Goal: Task Accomplishment & Management: Manage account settings

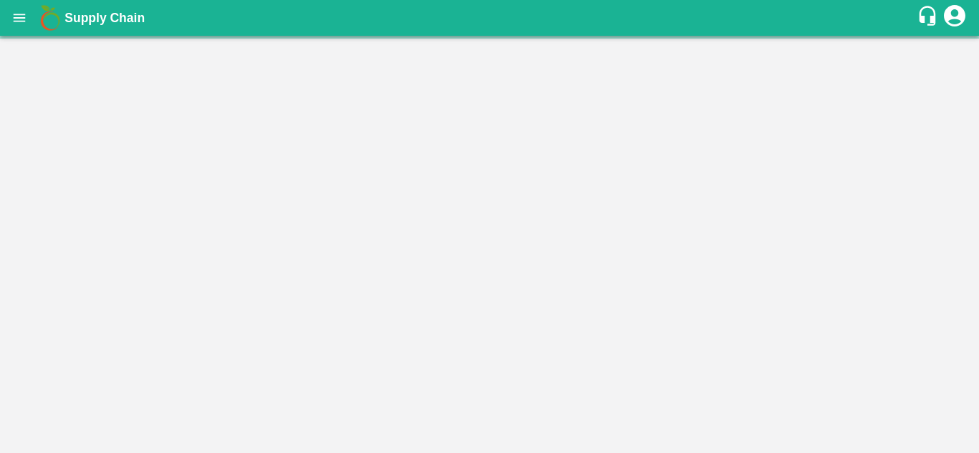
click at [15, 19] on icon "open drawer" at bounding box center [19, 18] width 16 height 16
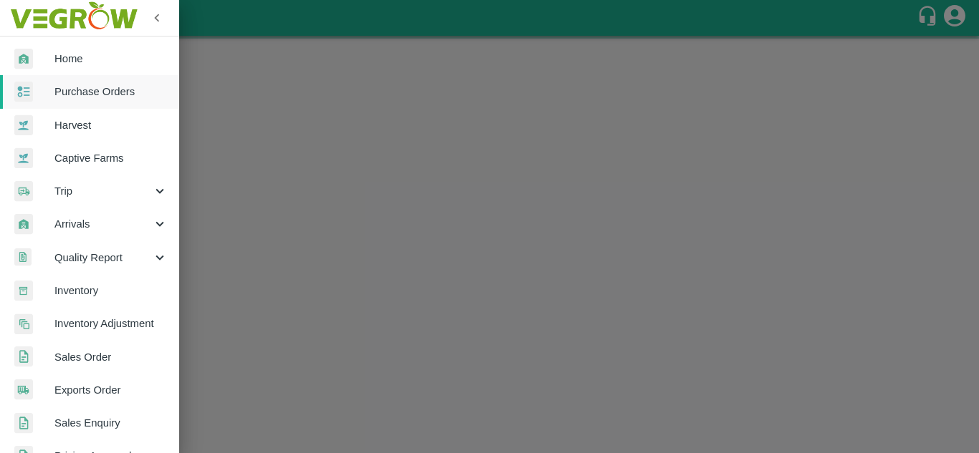
click at [277, 163] on div at bounding box center [489, 226] width 979 height 453
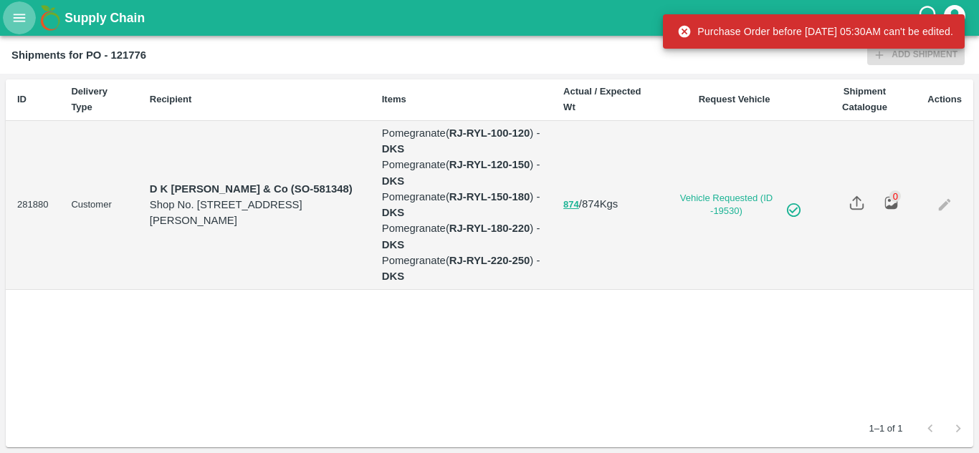
click at [21, 21] on icon "open drawer" at bounding box center [20, 18] width 12 height 8
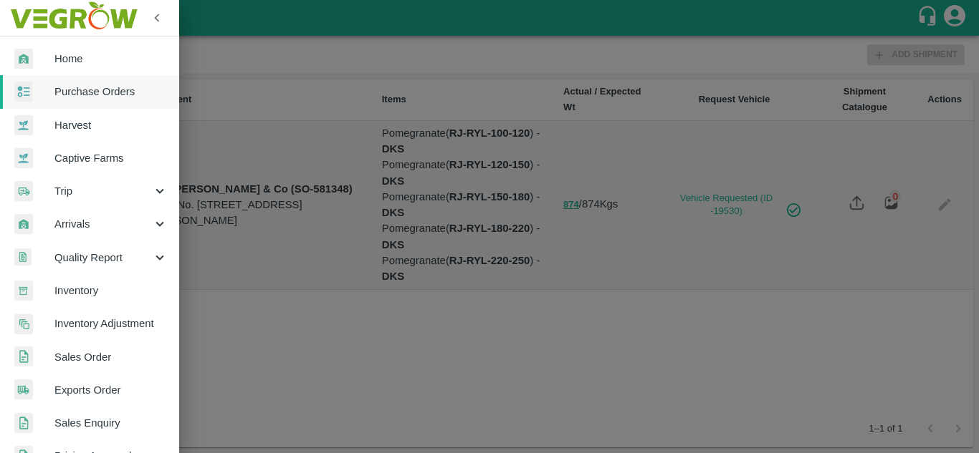
click at [110, 100] on link "Purchase Orders" at bounding box center [89, 91] width 179 height 33
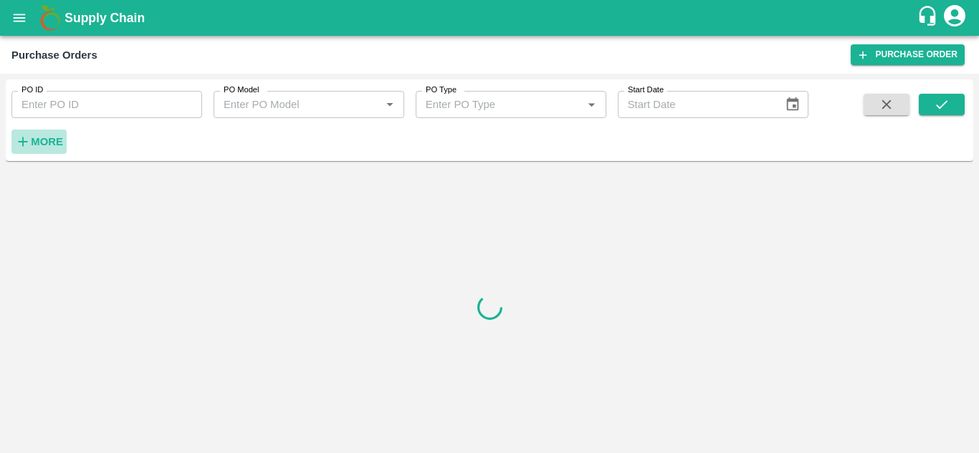
click at [41, 146] on strong "More" at bounding box center [47, 141] width 32 height 11
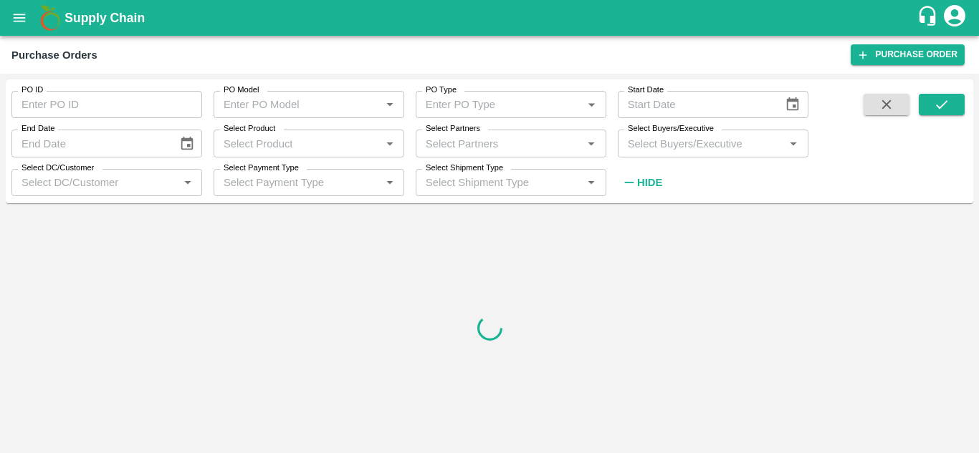
click at [664, 146] on input "Select Buyers/Executive" at bounding box center [701, 143] width 158 height 19
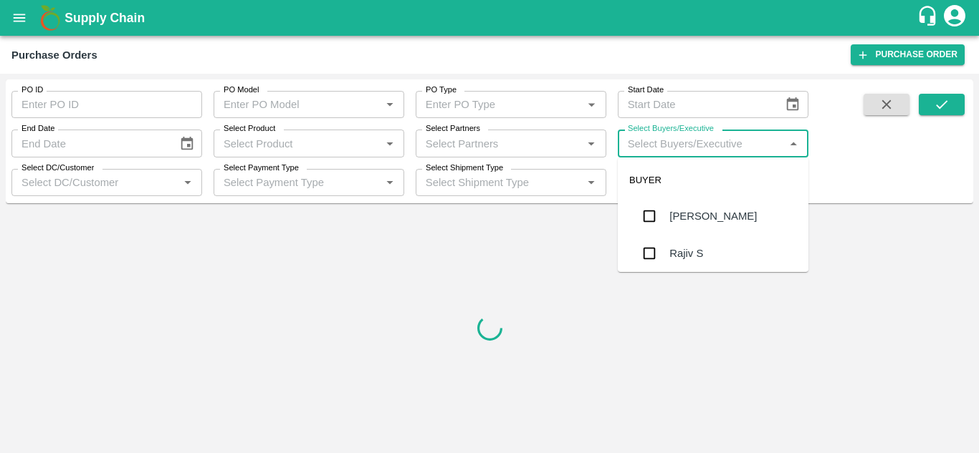
type input "A"
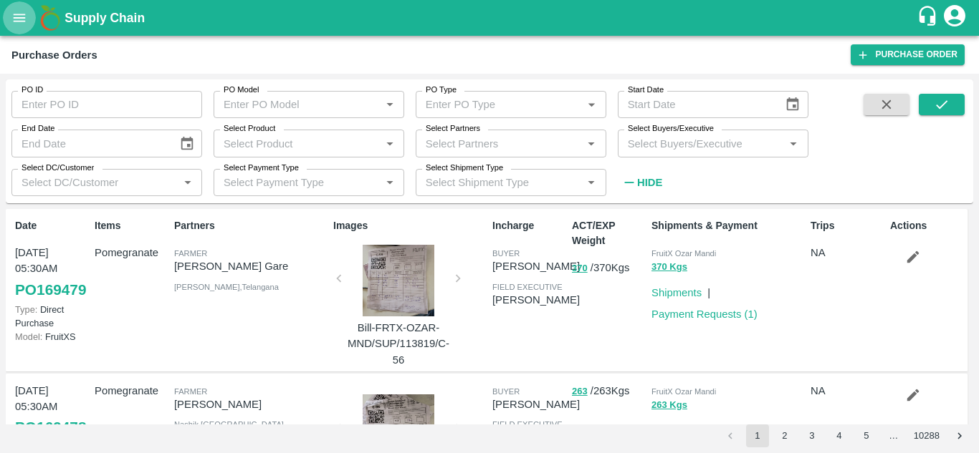
click at [16, 21] on icon "open drawer" at bounding box center [20, 18] width 12 height 8
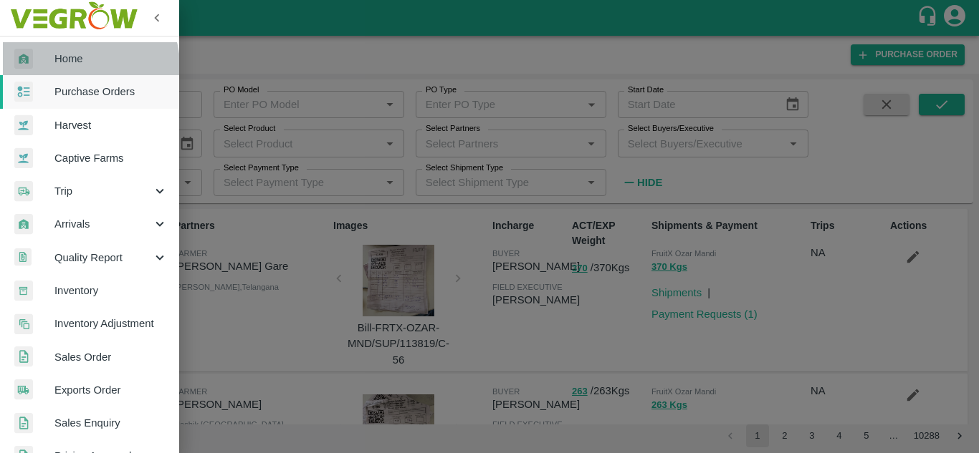
click at [87, 65] on span "Home" at bounding box center [110, 59] width 113 height 16
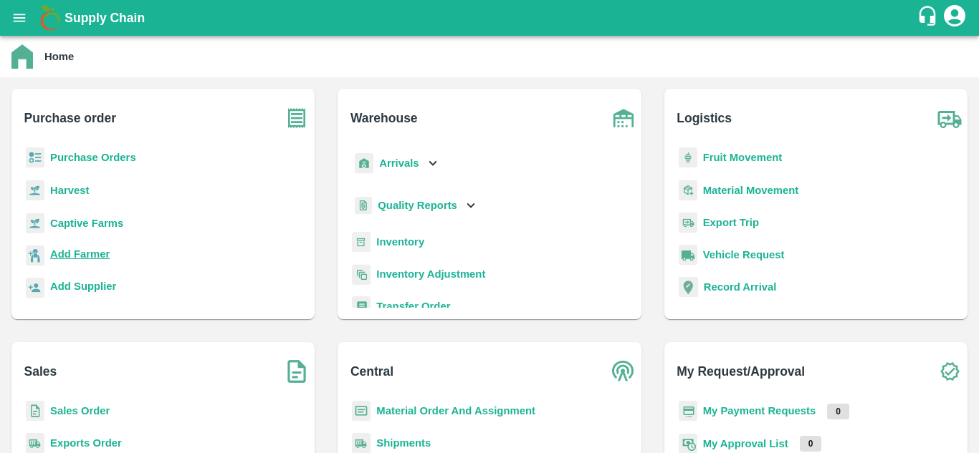
click at [87, 258] on b "Add Farmer" at bounding box center [79, 254] width 59 height 11
click at [80, 153] on b "Purchase Orders" at bounding box center [93, 157] width 86 height 11
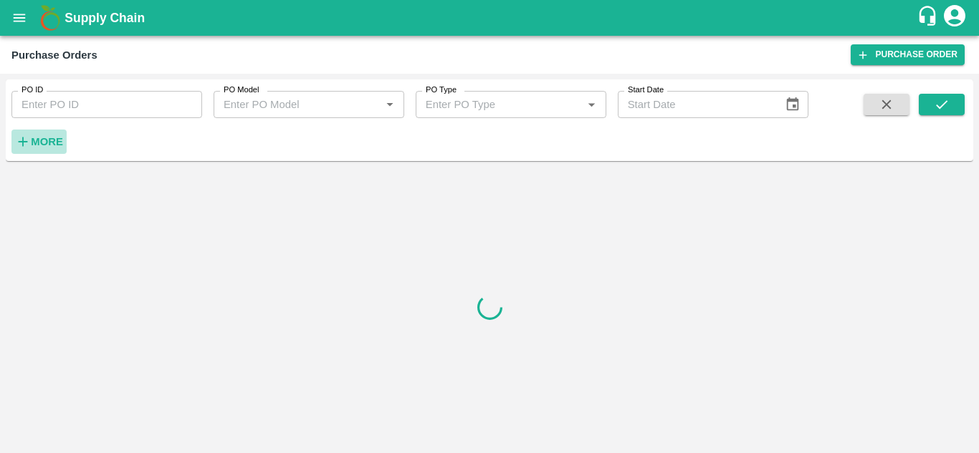
click at [49, 140] on strong "More" at bounding box center [47, 141] width 32 height 11
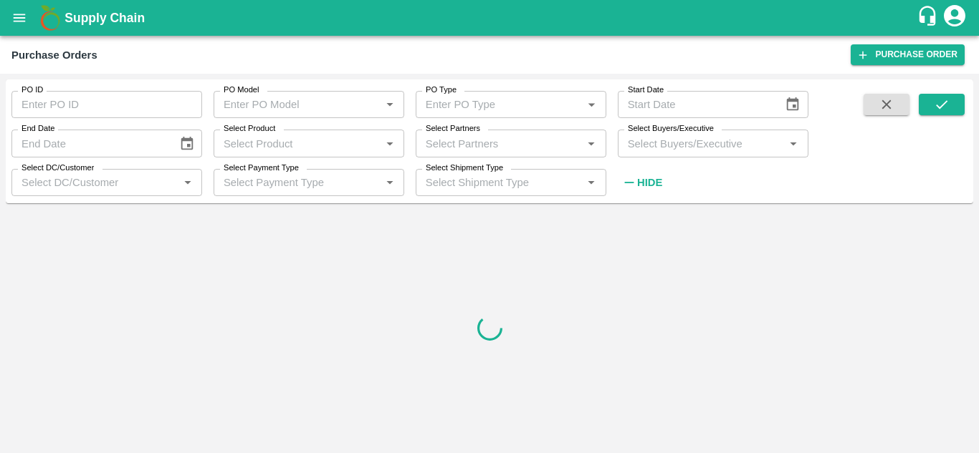
click at [686, 143] on input "Select Buyers/Executive" at bounding box center [701, 143] width 158 height 19
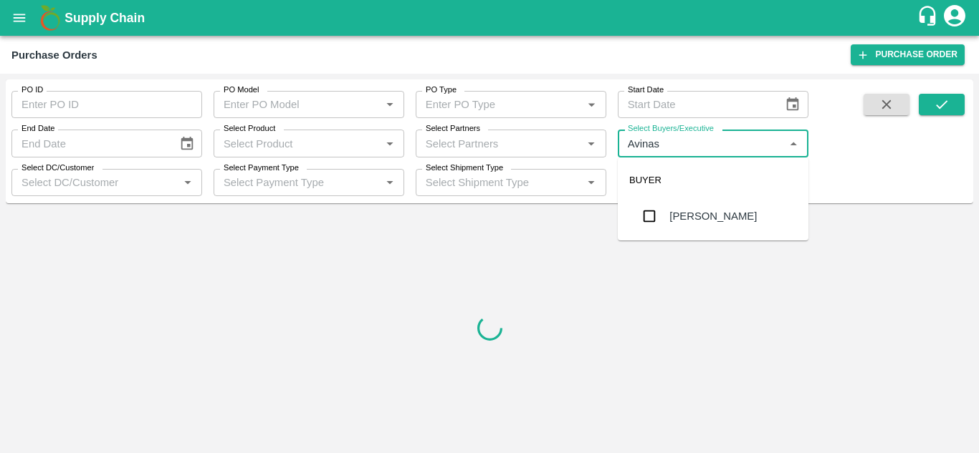
type input "Avinash"
click at [649, 214] on input "checkbox" at bounding box center [649, 216] width 29 height 29
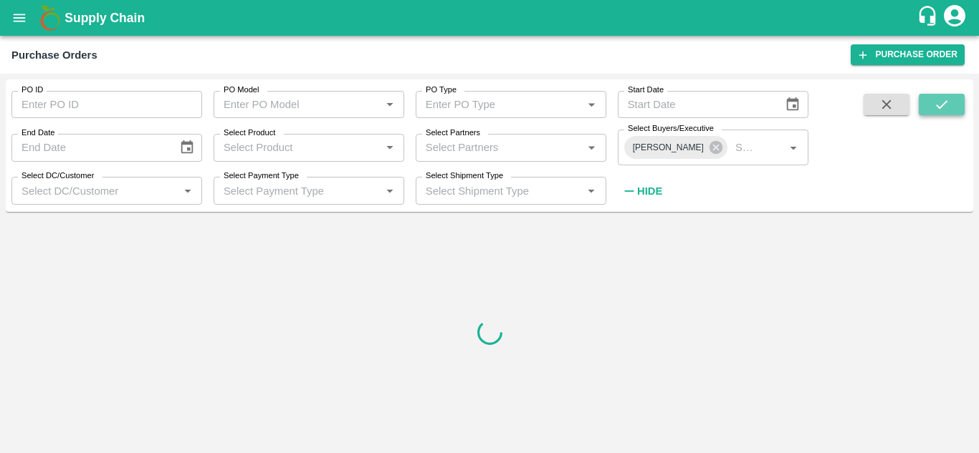
click at [950, 110] on button "submit" at bounding box center [941, 104] width 46 height 21
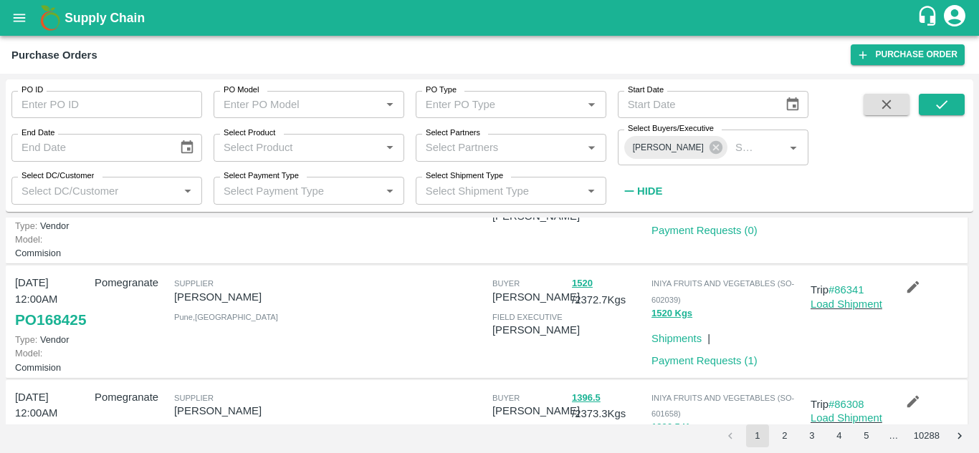
scroll to position [72, 0]
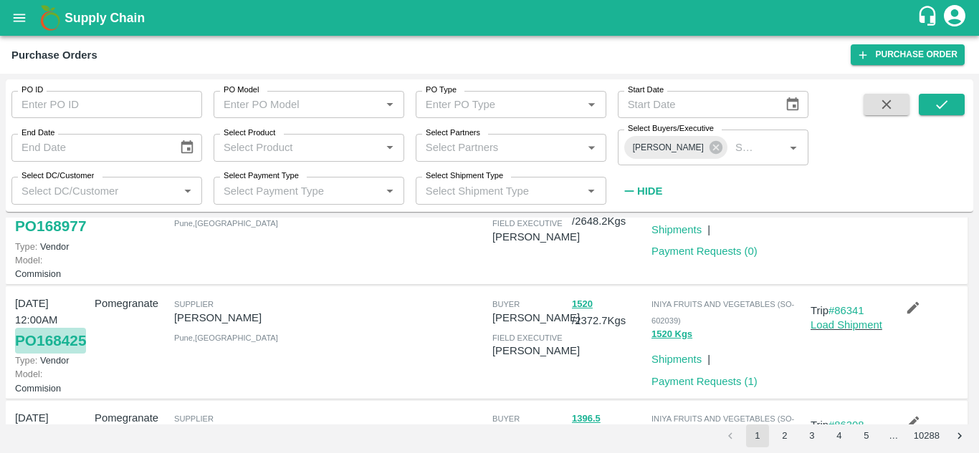
click at [29, 354] on link "PO 168425" at bounding box center [50, 341] width 71 height 26
click at [853, 317] on link "#86341" at bounding box center [846, 310] width 36 height 11
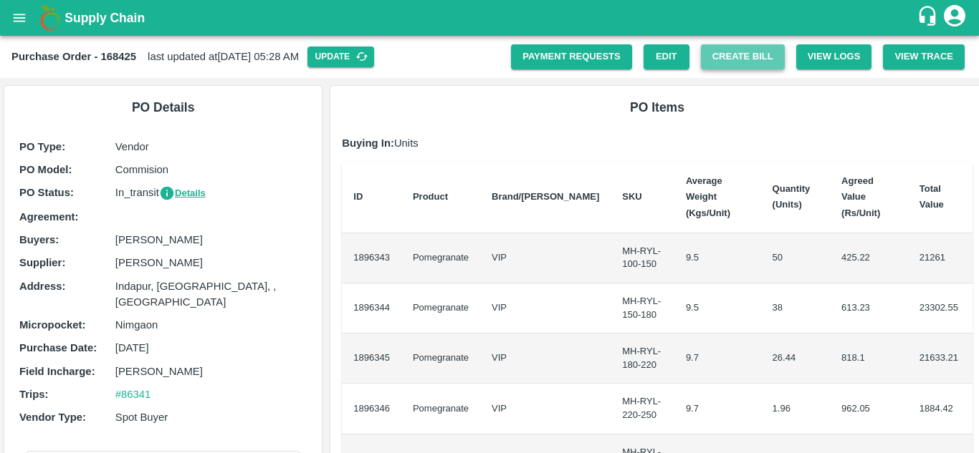
click at [734, 55] on button "Create Bill" at bounding box center [743, 56] width 84 height 25
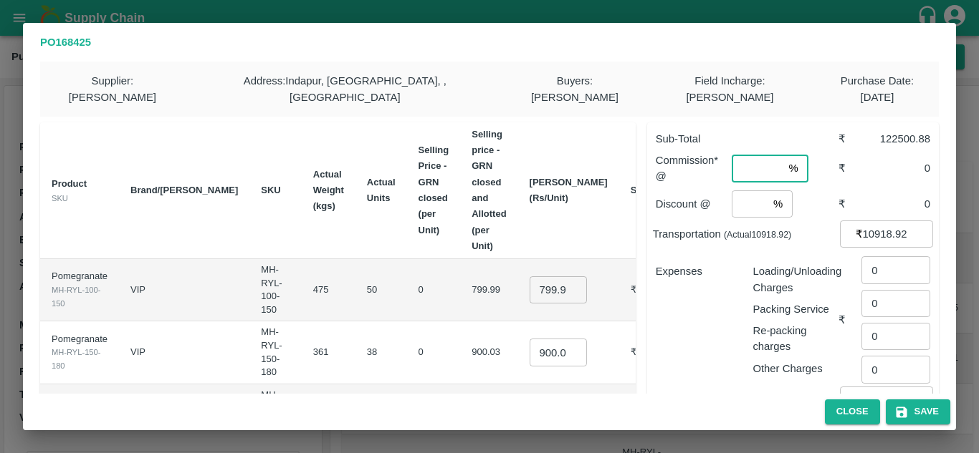
click at [747, 155] on input "number" at bounding box center [756, 168] width 51 height 27
type input "8"
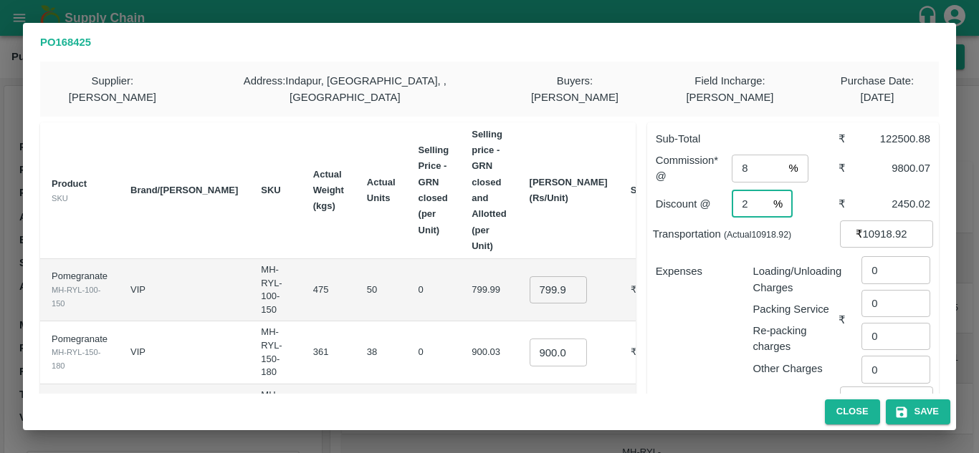
type input "1"
click at [747, 155] on input "8" at bounding box center [756, 168] width 51 height 27
type input "8"
type input "2"
click at [699, 264] on p "Expenses" at bounding box center [698, 272] width 86 height 16
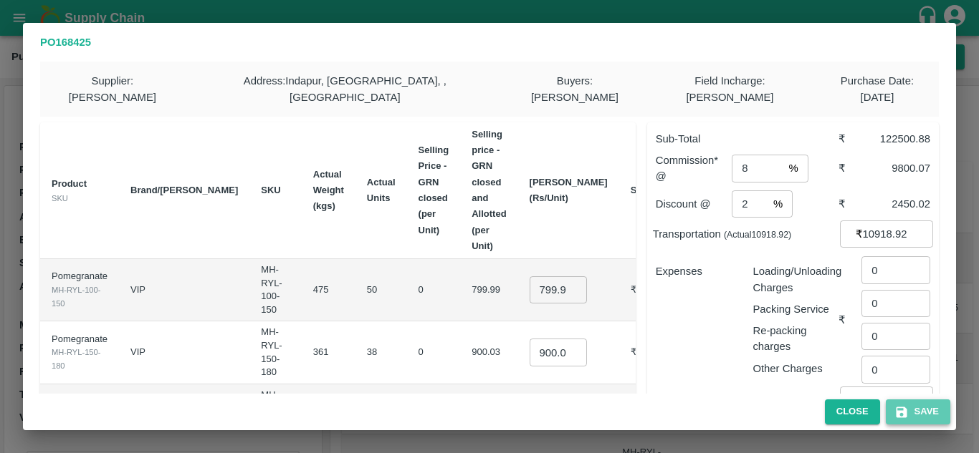
click at [916, 408] on button "Save" at bounding box center [917, 412] width 64 height 25
click at [529, 277] on input "799.9949999999999" at bounding box center [557, 290] width 57 height 27
type input "700"
type input "850"
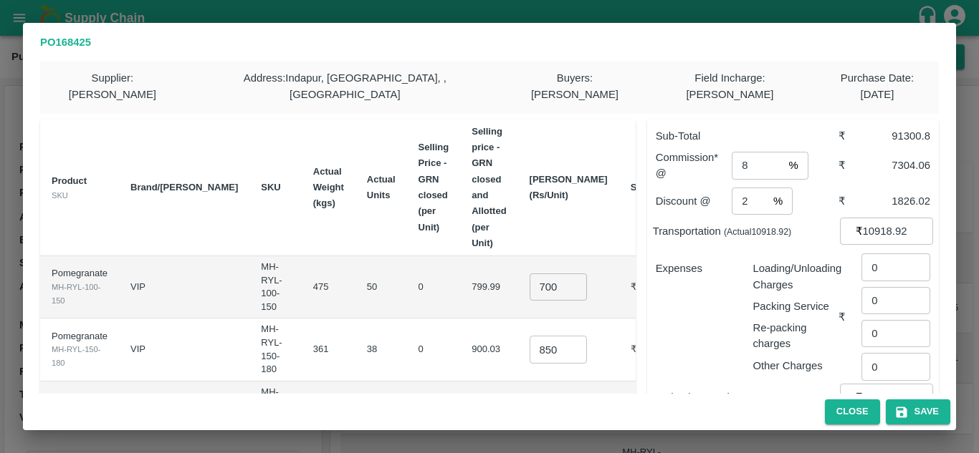
scroll to position [0, 2]
type input "1000"
click at [417, 382] on td "0" at bounding box center [434, 413] width 54 height 62
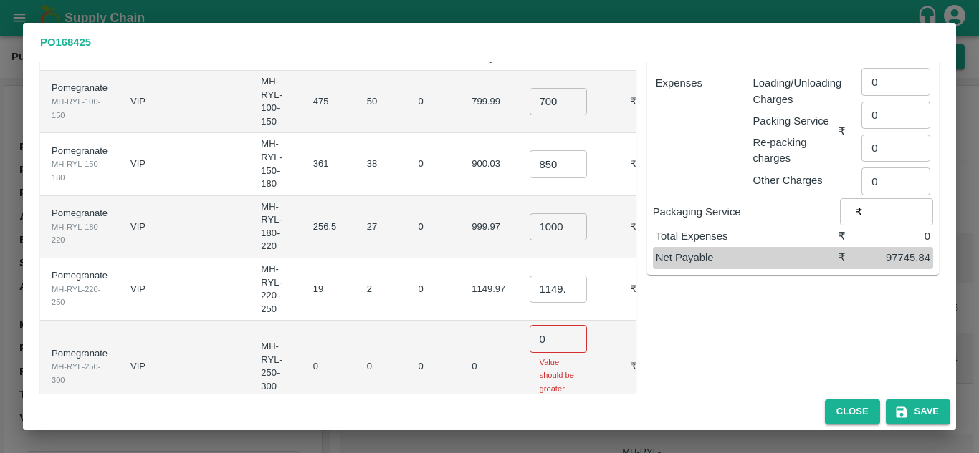
scroll to position [194, 0]
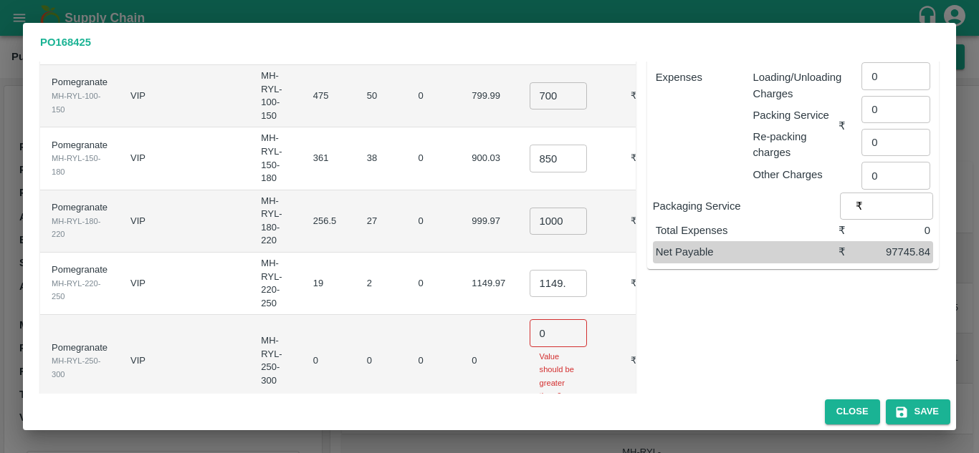
click at [529, 270] on input "1149.975" at bounding box center [557, 283] width 57 height 27
type input "1200"
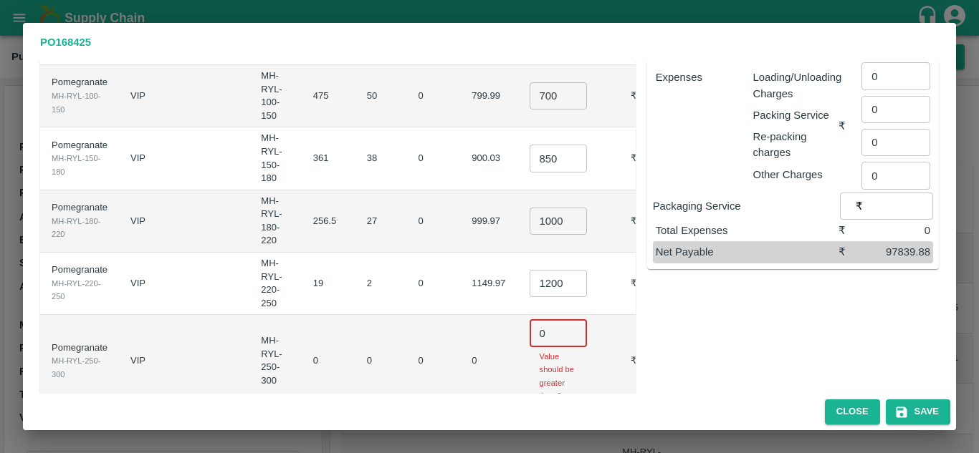
click at [531, 319] on input "0" at bounding box center [557, 332] width 57 height 27
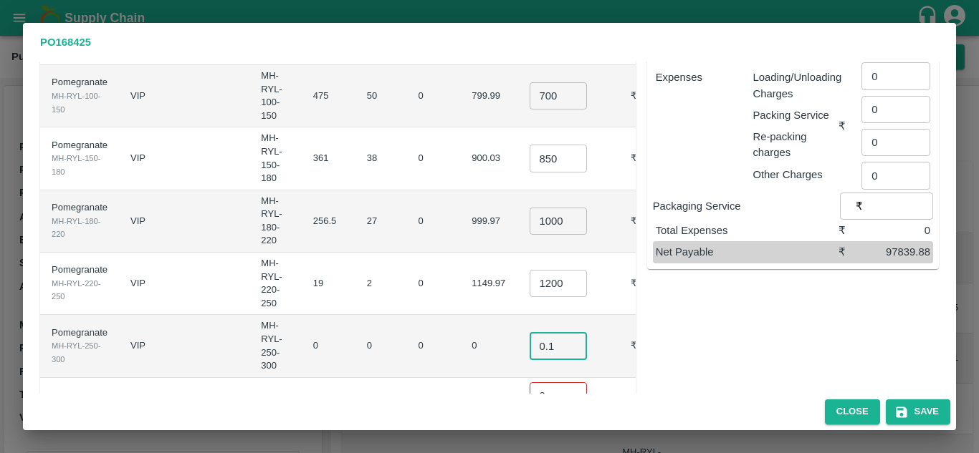
type input "0.1"
click at [529, 383] on input "0" at bounding box center [557, 396] width 57 height 27
type input "0.1"
click at [460, 315] on td "0" at bounding box center [488, 346] width 57 height 62
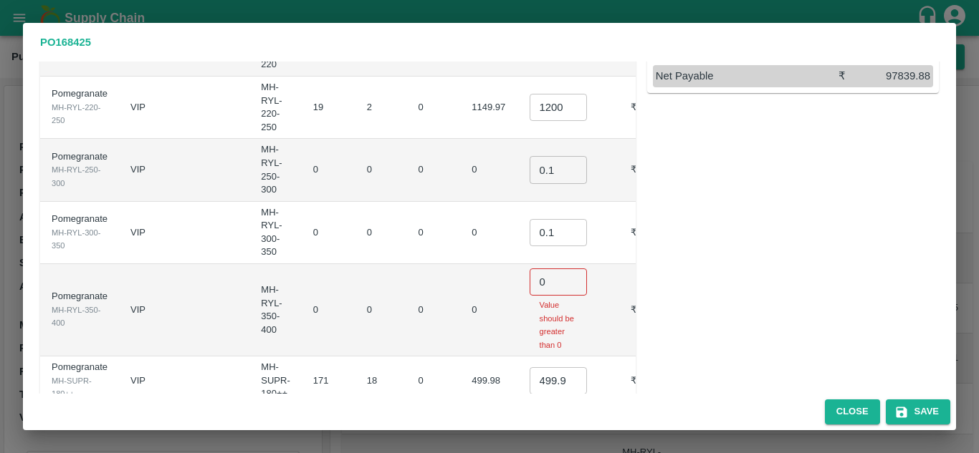
scroll to position [373, 0]
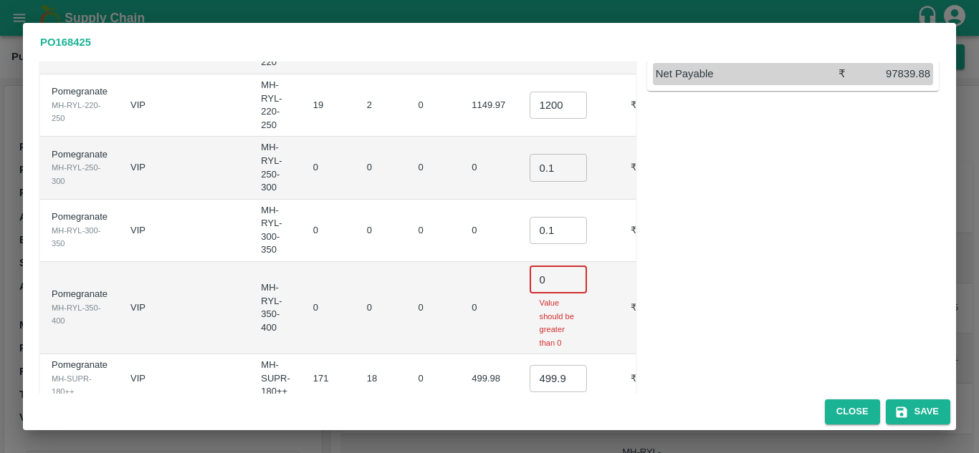
click at [531, 266] on input "0" at bounding box center [557, 279] width 57 height 27
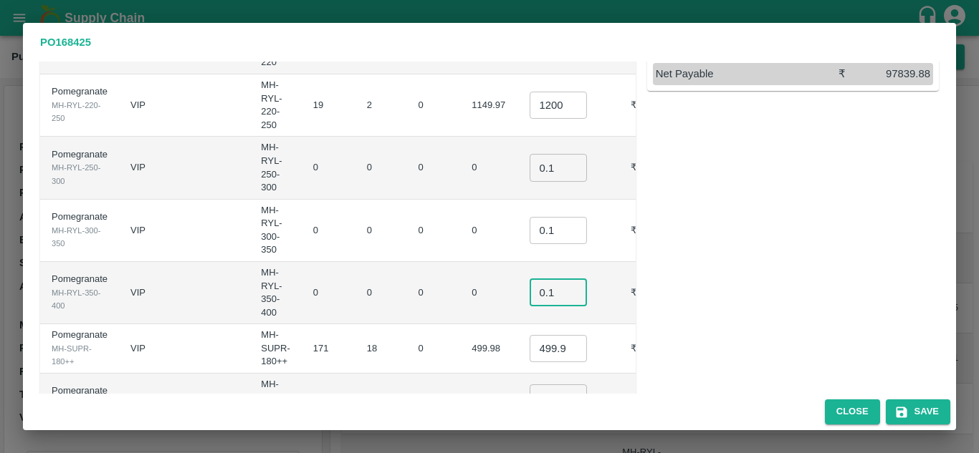
type input "0.1"
click at [529, 335] on input "499.98499999999996" at bounding box center [557, 348] width 57 height 27
type input "600"
click at [529, 385] on input "400.045" at bounding box center [557, 398] width 57 height 27
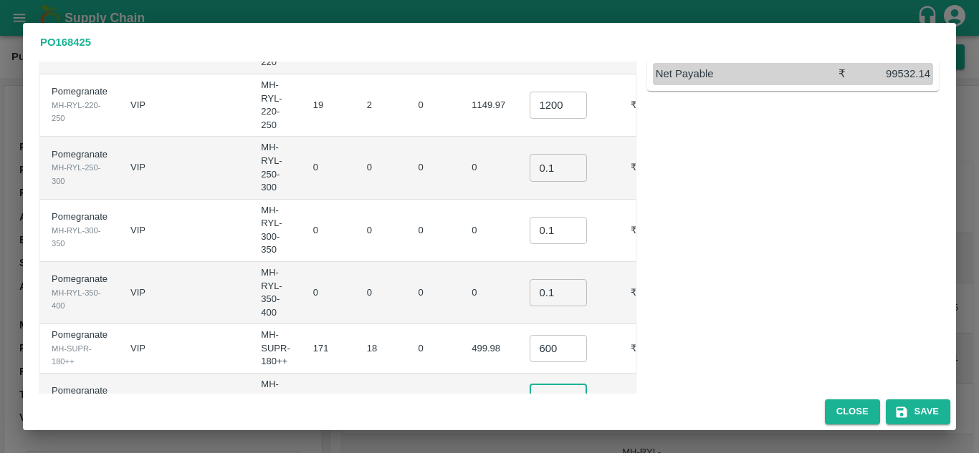
click at [529, 385] on input "400.045" at bounding box center [557, 398] width 57 height 27
type input "6"
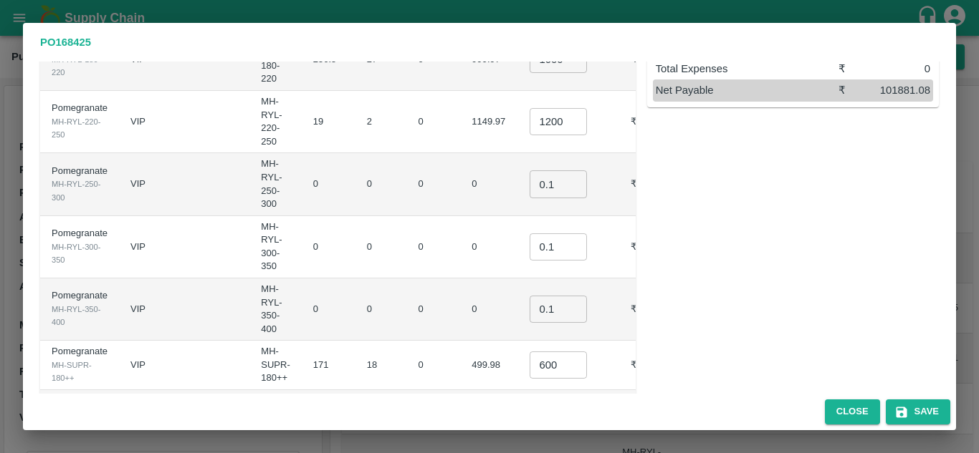
type input "500"
click at [407, 341] on td "0" at bounding box center [434, 365] width 54 height 49
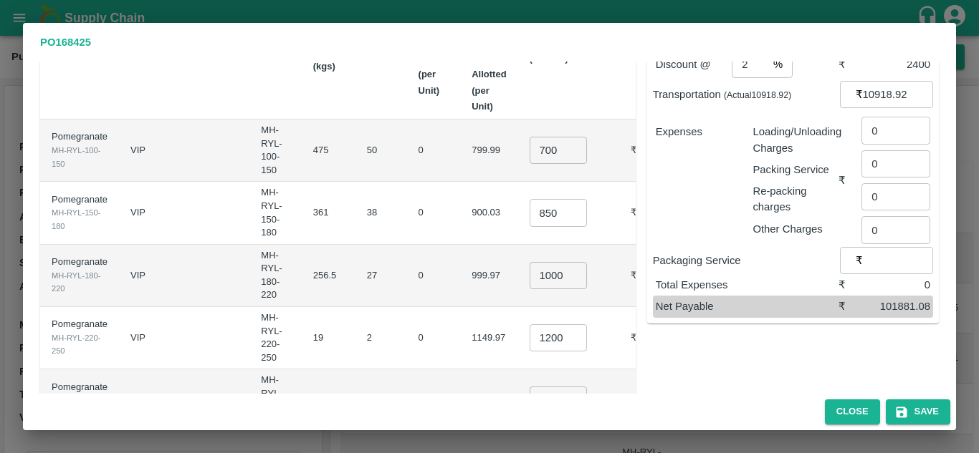
scroll to position [139, 0]
click at [885, 119] on input "0" at bounding box center [895, 130] width 69 height 27
type input "640"
click at [748, 218] on div "Other Charges" at bounding box center [792, 226] width 92 height 21
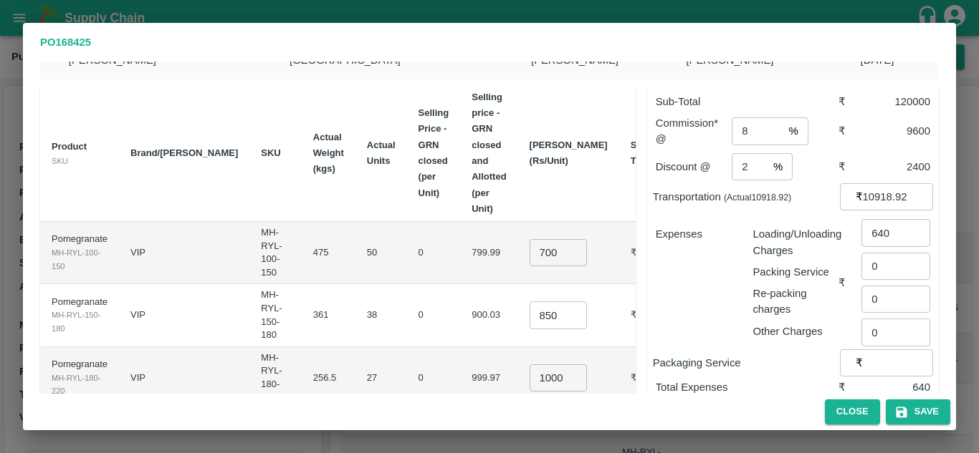
scroll to position [37, 0]
click at [529, 302] on input "850" at bounding box center [557, 315] width 57 height 27
type input "900"
click at [410, 285] on td "0" at bounding box center [434, 316] width 54 height 62
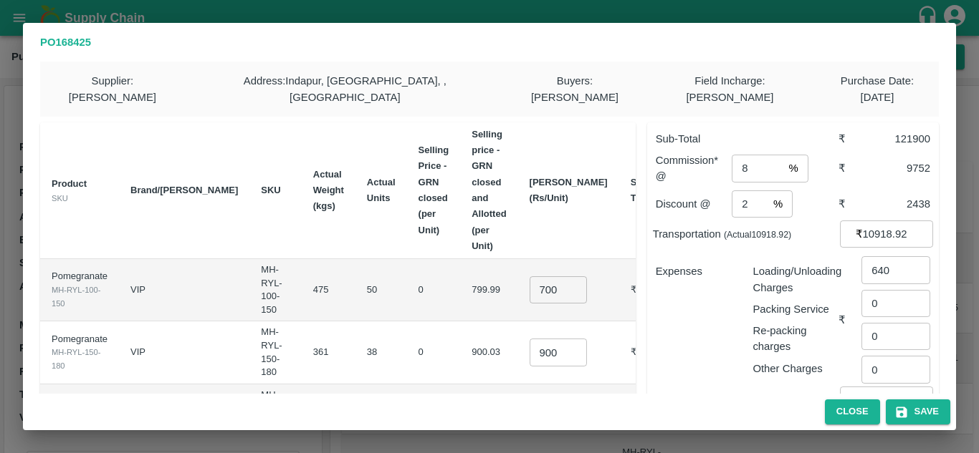
scroll to position [393, 0]
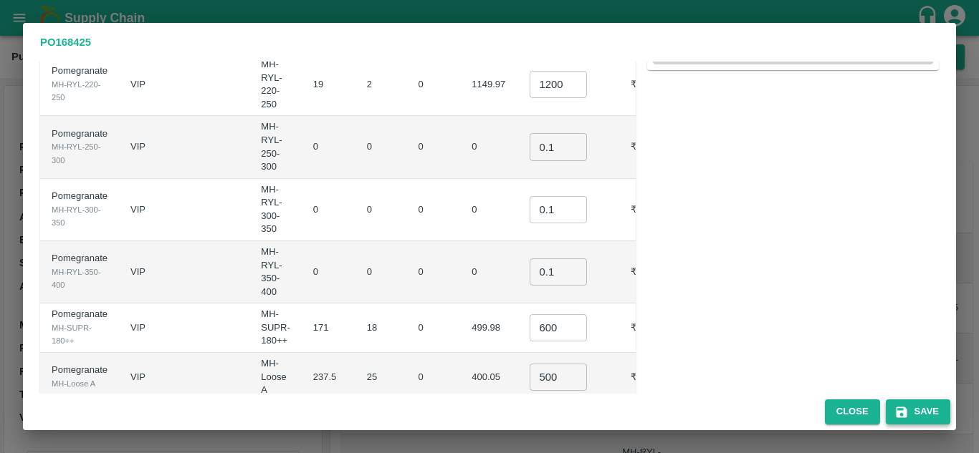
click at [926, 410] on button "Save" at bounding box center [917, 412] width 64 height 25
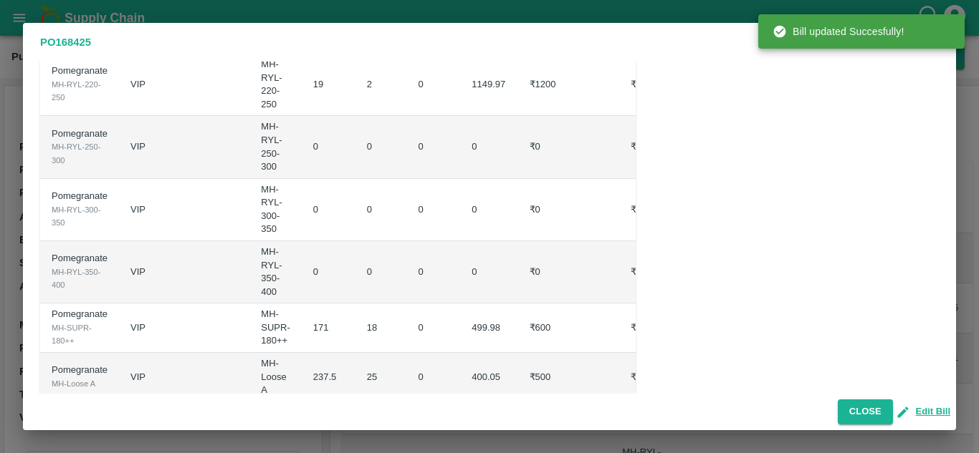
scroll to position [0, 0]
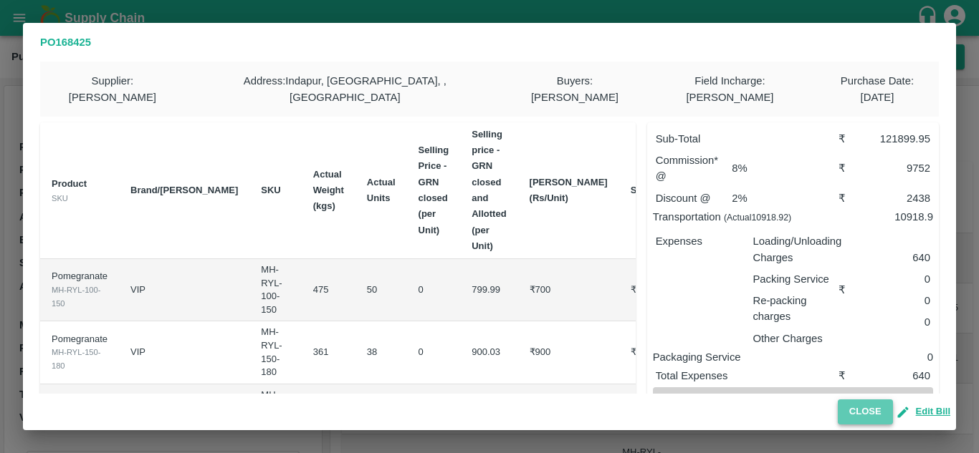
click at [861, 410] on button "Close" at bounding box center [864, 412] width 55 height 25
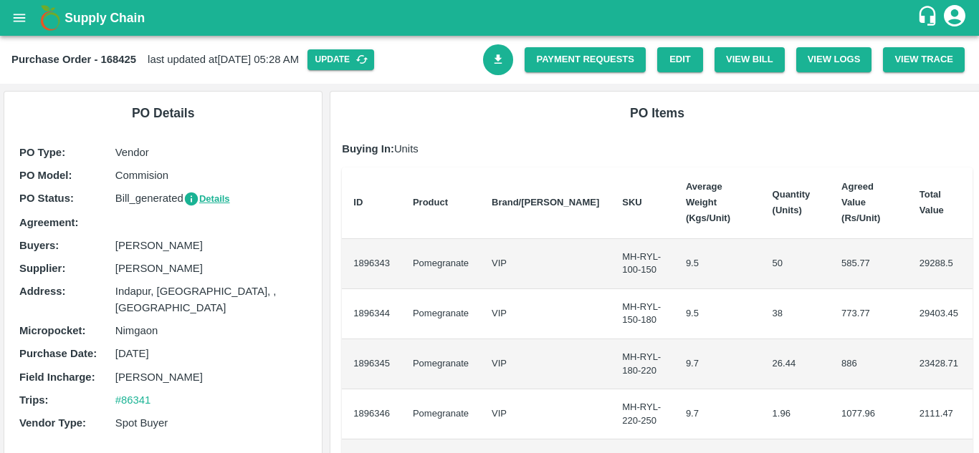
click at [483, 60] on link "Download Bill" at bounding box center [498, 59] width 31 height 31
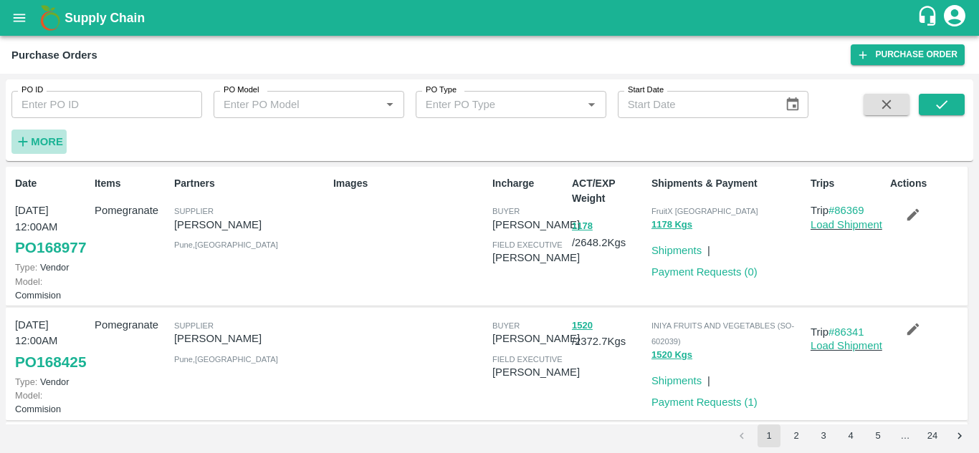
click at [52, 141] on strong "More" at bounding box center [47, 141] width 32 height 11
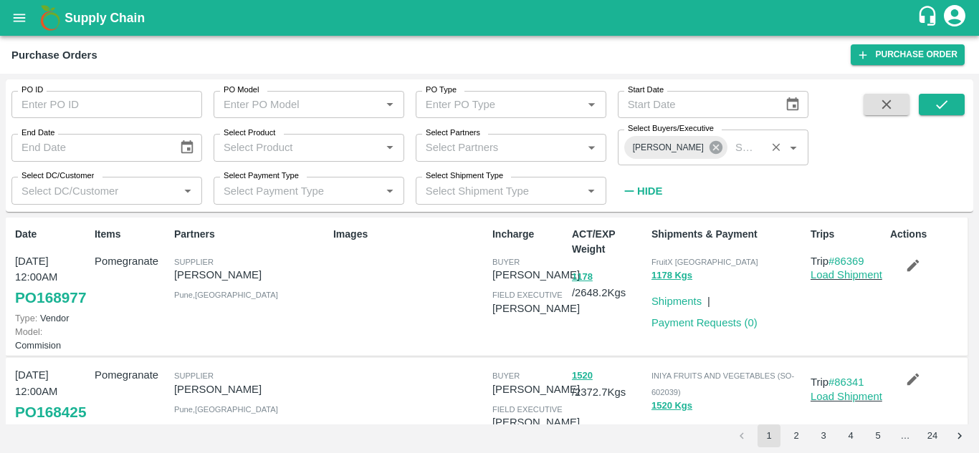
click at [709, 154] on icon at bounding box center [715, 147] width 13 height 13
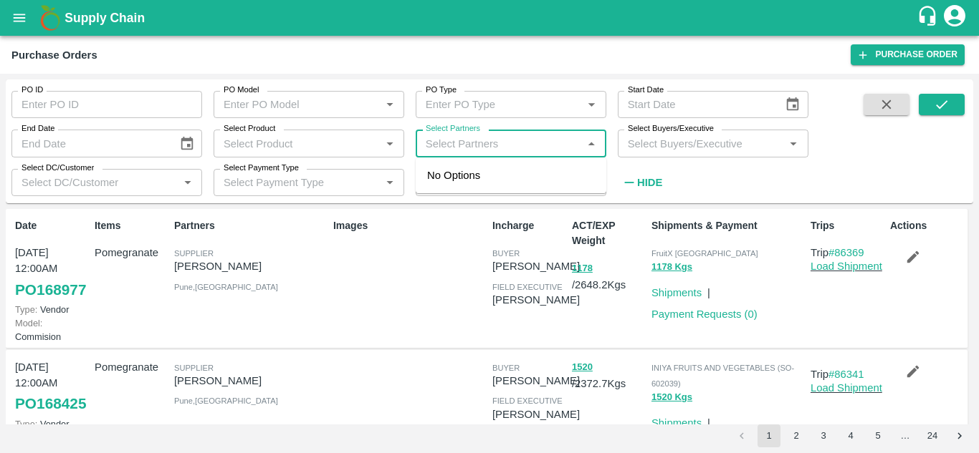
click at [453, 152] on input "Select Partners" at bounding box center [499, 143] width 158 height 19
type input "8080"
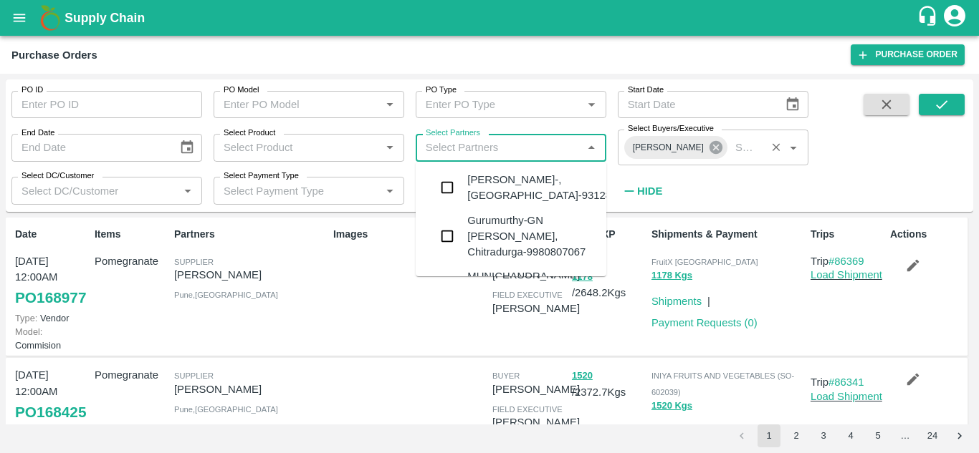
click at [709, 150] on icon at bounding box center [715, 147] width 13 height 13
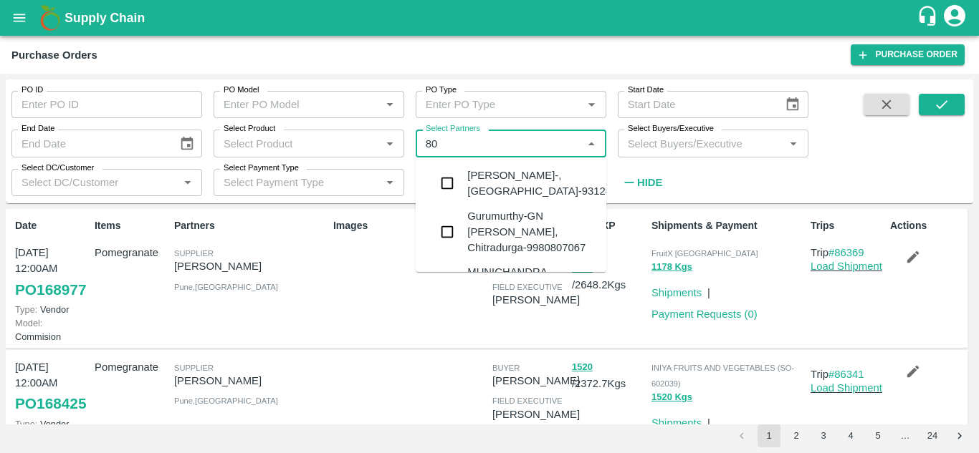
type input "8"
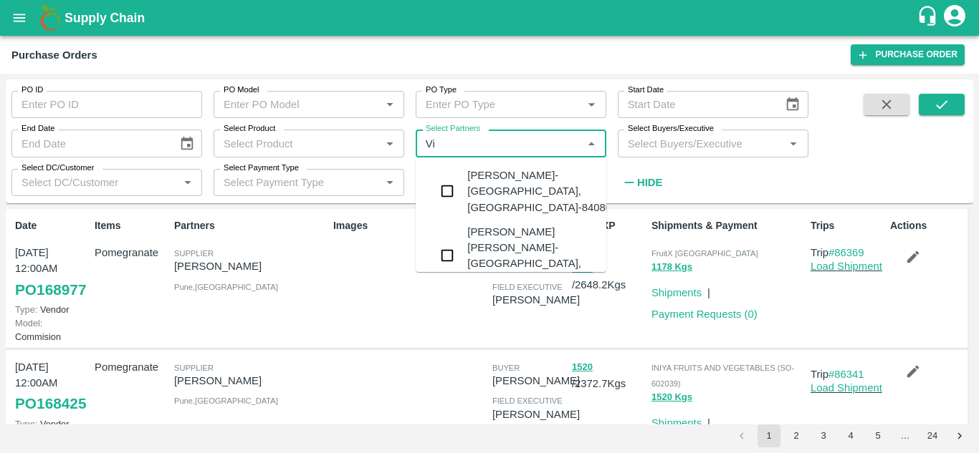
type input "Vij"
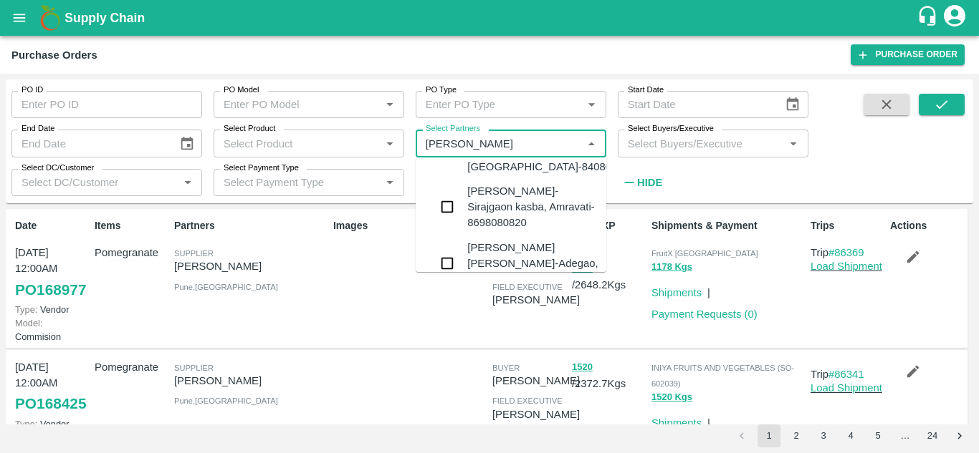
scroll to position [50, 0]
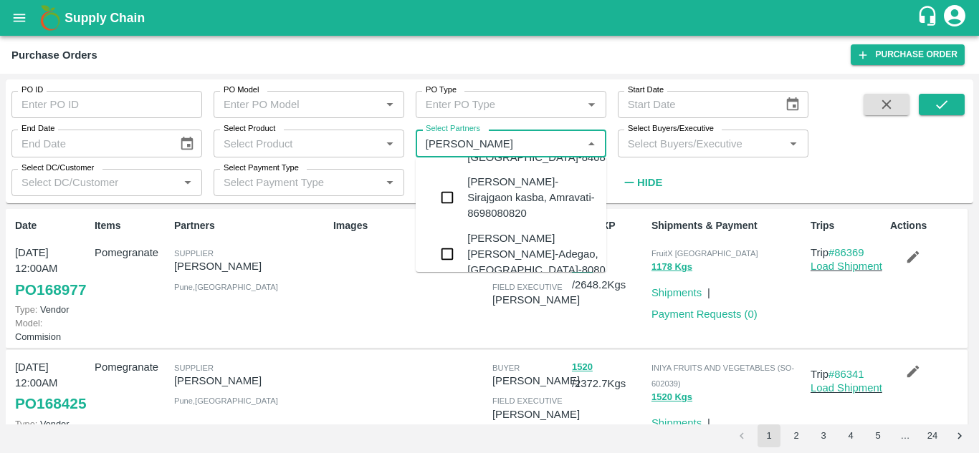
click at [471, 244] on div "VIJAY SHRIKRUSHN RUPNAWAR-Adegao, Solapur-8080117817" at bounding box center [553, 255] width 173 height 48
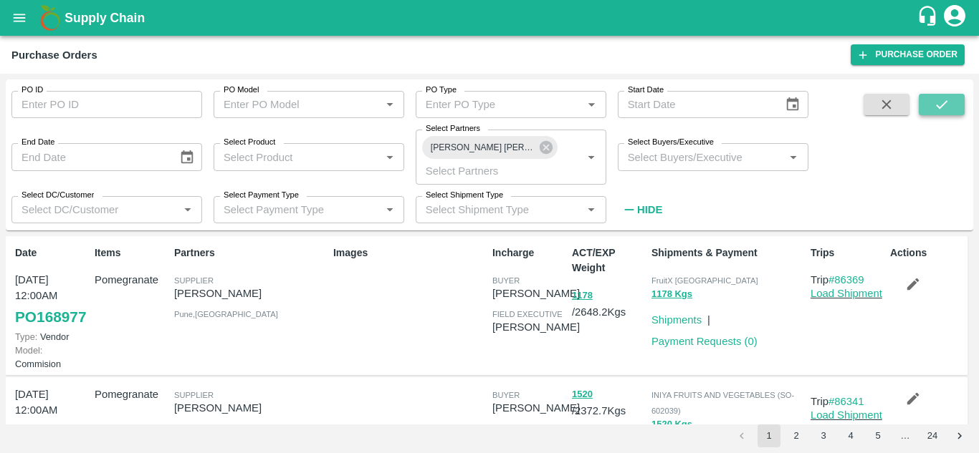
click at [946, 101] on icon "submit" at bounding box center [941, 104] width 11 height 9
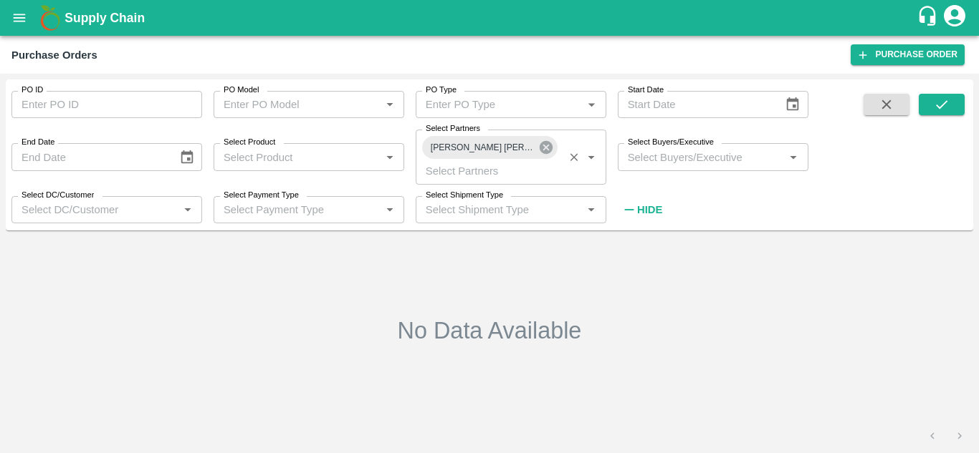
click at [544, 148] on icon at bounding box center [546, 148] width 16 height 16
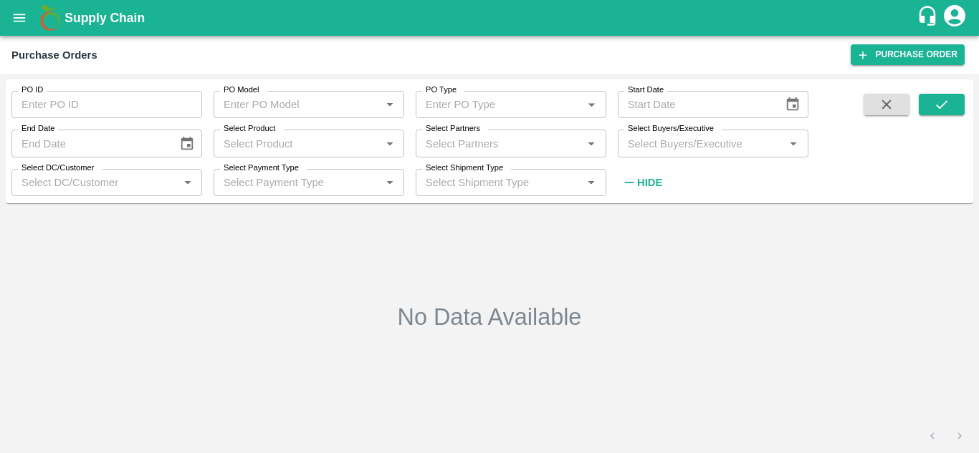
click at [686, 134] on label "Select Buyers/Executive" at bounding box center [671, 128] width 86 height 11
click at [686, 134] on input "Select Buyers/Executive" at bounding box center [701, 143] width 158 height 19
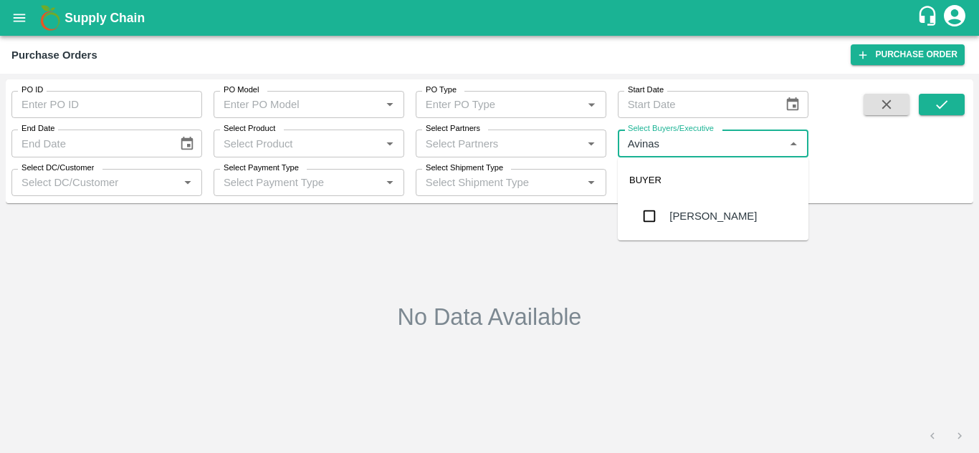
type input "Avinash"
click at [640, 230] on input "checkbox" at bounding box center [649, 216] width 29 height 29
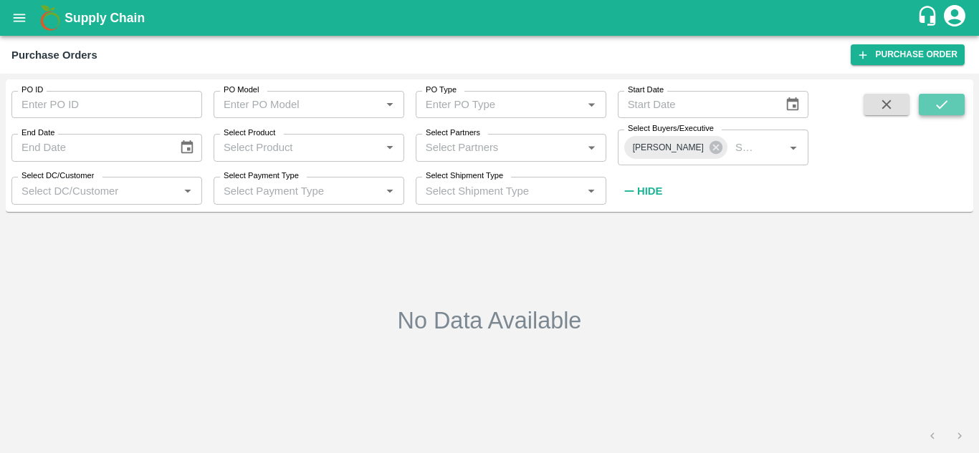
click at [948, 100] on icon "submit" at bounding box center [941, 105] width 16 height 16
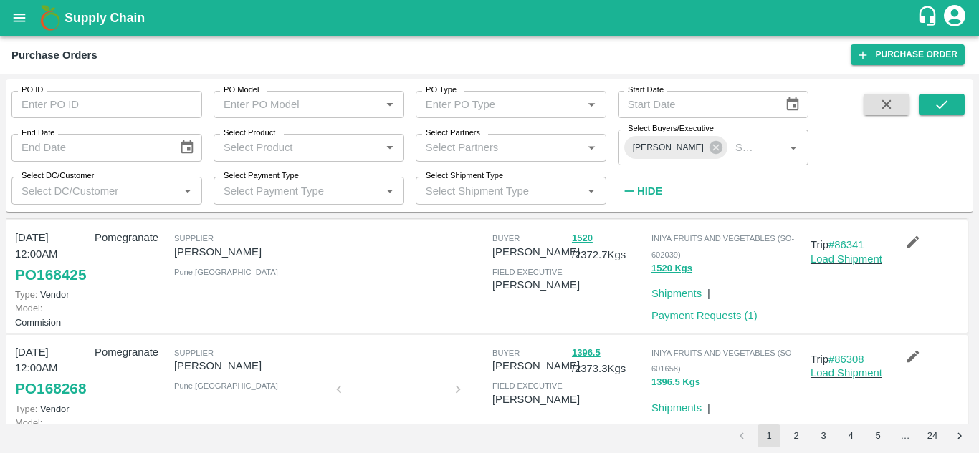
scroll to position [138, 0]
click at [689, 321] on link "Payment Requests ( 1 )" at bounding box center [704, 314] width 106 height 11
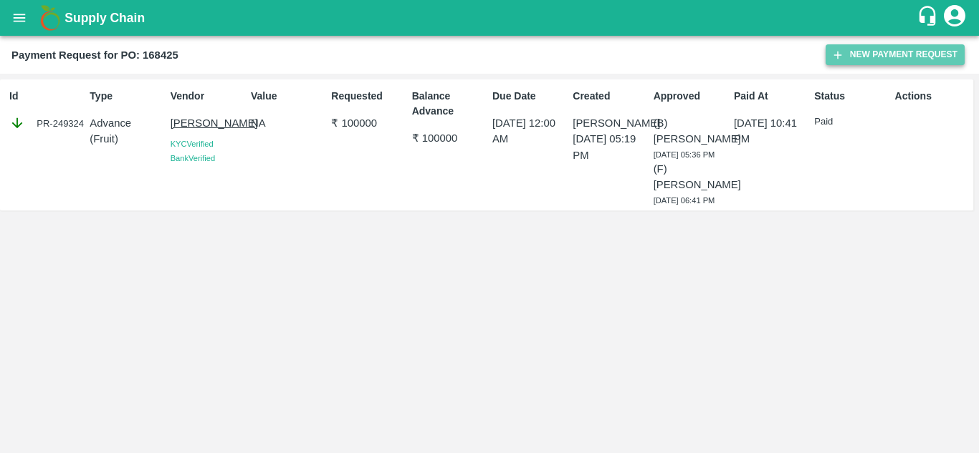
click at [874, 56] on button "New Payment Request" at bounding box center [894, 54] width 139 height 21
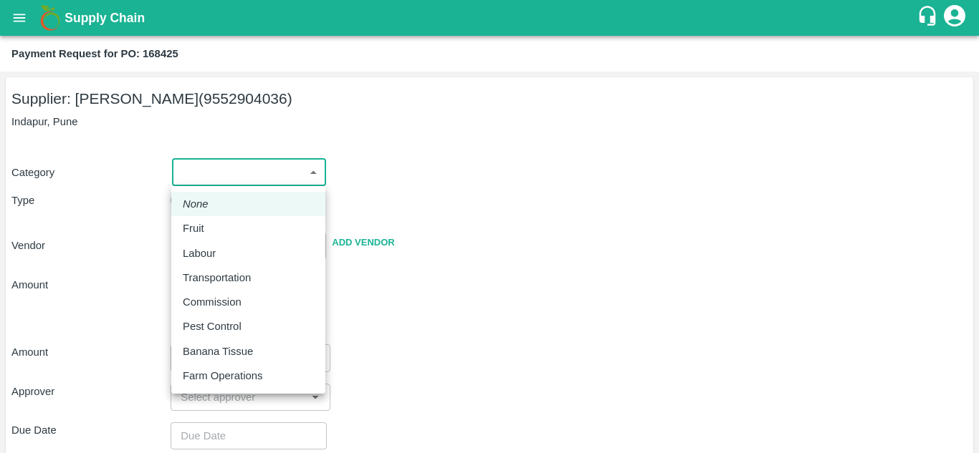
click at [250, 176] on body "Supply Chain Payment Request for PO: 168425 Supplier: [PERSON_NAME] (9552904036…" at bounding box center [489, 226] width 979 height 453
click at [215, 220] on li "Fruit" at bounding box center [248, 228] width 154 height 24
type input "1"
type input "[PERSON_NAME] - 9552904036(Supplier)"
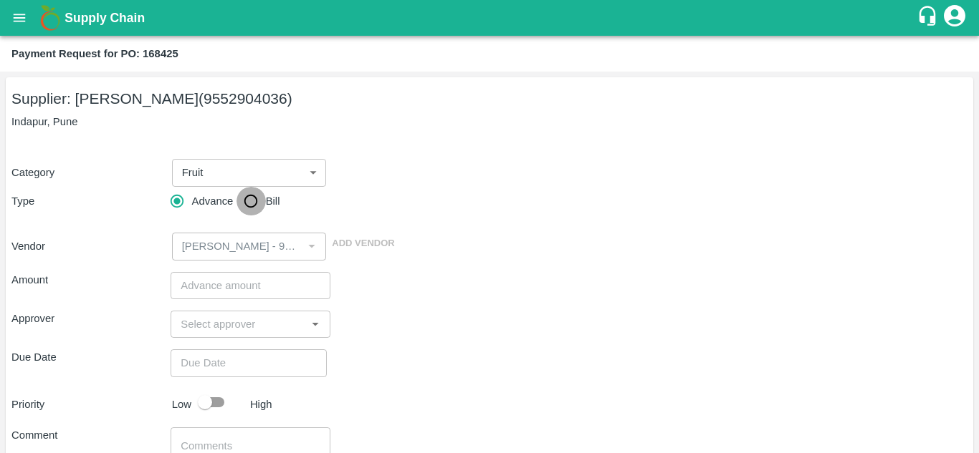
click at [252, 205] on input "Bill" at bounding box center [250, 201] width 29 height 29
radio input "true"
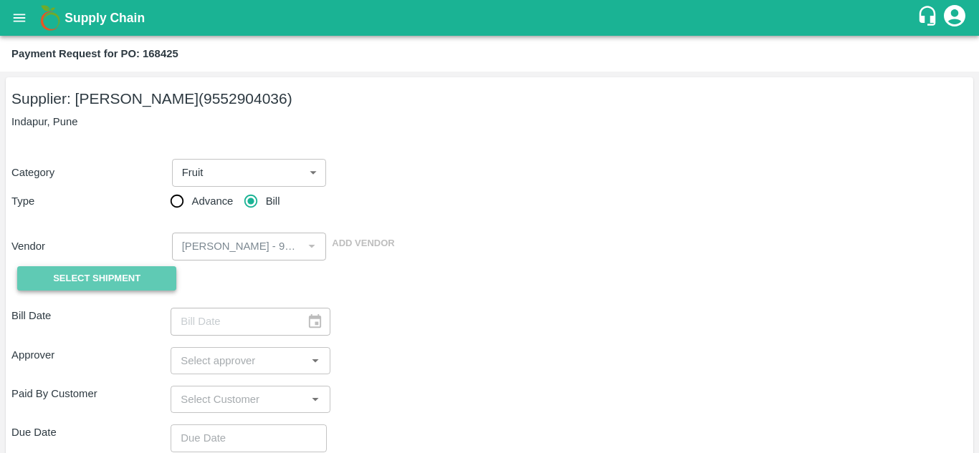
click at [106, 282] on span "Select Shipment" at bounding box center [96, 279] width 87 height 16
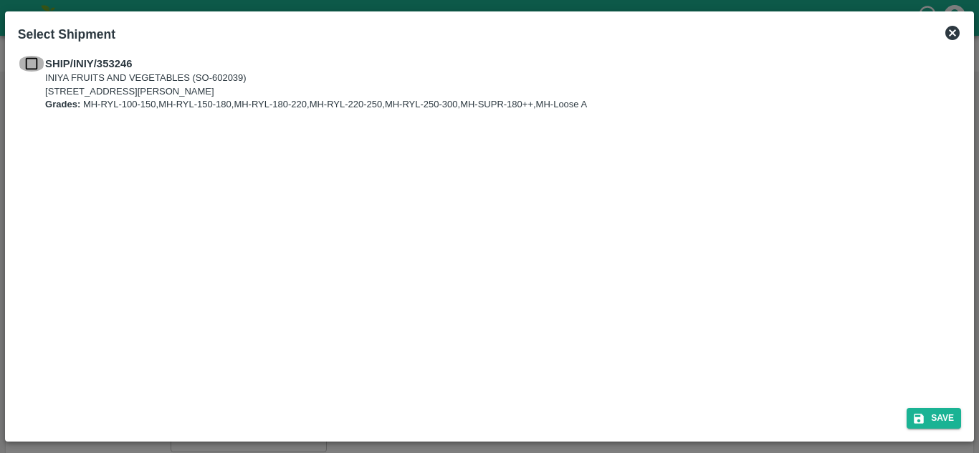
click at [35, 62] on input "checkbox" at bounding box center [31, 64] width 27 height 16
checkbox input "true"
click at [943, 426] on button "Save" at bounding box center [933, 418] width 54 height 21
type input "[DATE]"
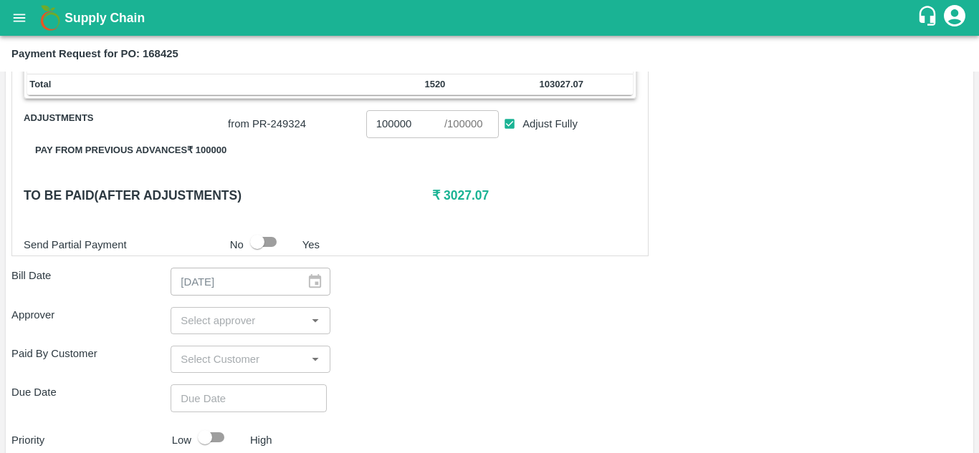
scroll to position [458, 0]
drag, startPoint x: 196, startPoint y: 336, endPoint x: 196, endPoint y: 315, distance: 20.8
click at [196, 315] on div "Shipment - SHIP/INIY/353246 Lots (Labels) Weight (Kgs) Total Price (₹) POMO/MH-…" at bounding box center [489, 213] width 956 height 750
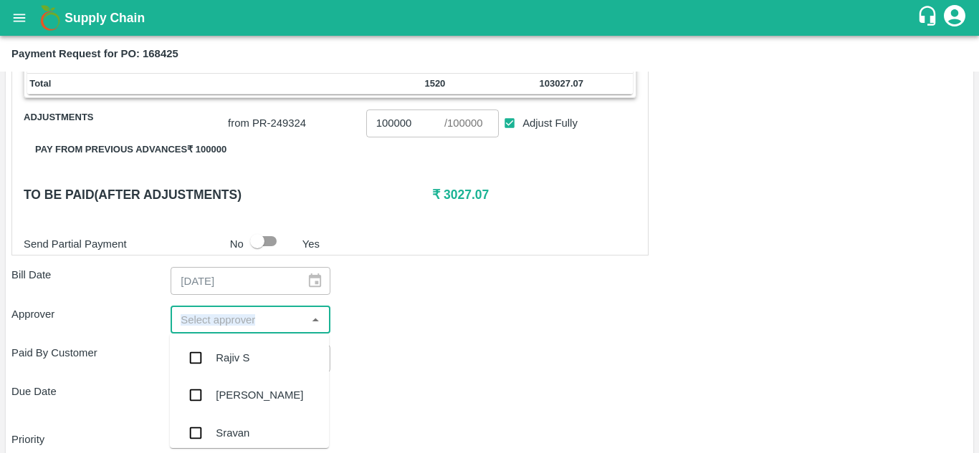
click at [196, 315] on input "input" at bounding box center [238, 320] width 127 height 19
type input "muku"
click at [196, 360] on input "checkbox" at bounding box center [195, 358] width 29 height 29
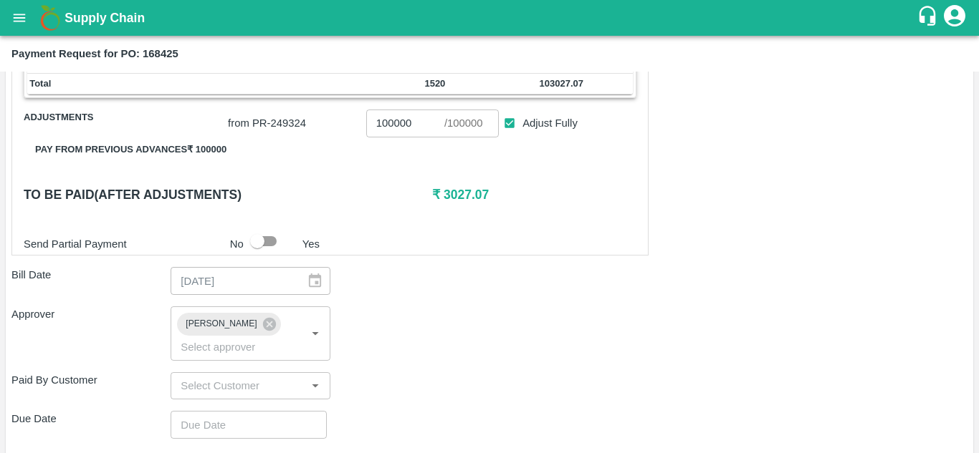
click at [117, 353] on div "Approver" at bounding box center [90, 334] width 159 height 54
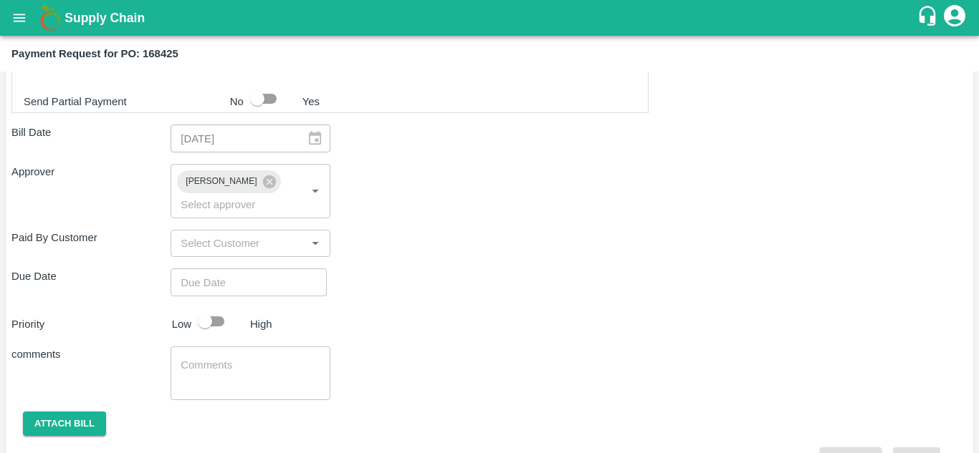
scroll to position [602, 0]
type input "DD/MM/YYYY hh:mm aa"
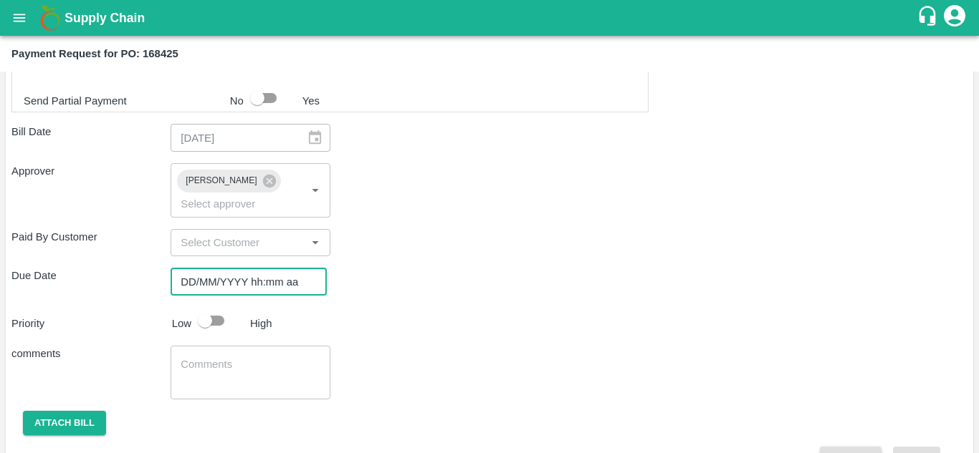
click at [193, 274] on input "DD/MM/YYYY hh:mm aa" at bounding box center [243, 281] width 146 height 27
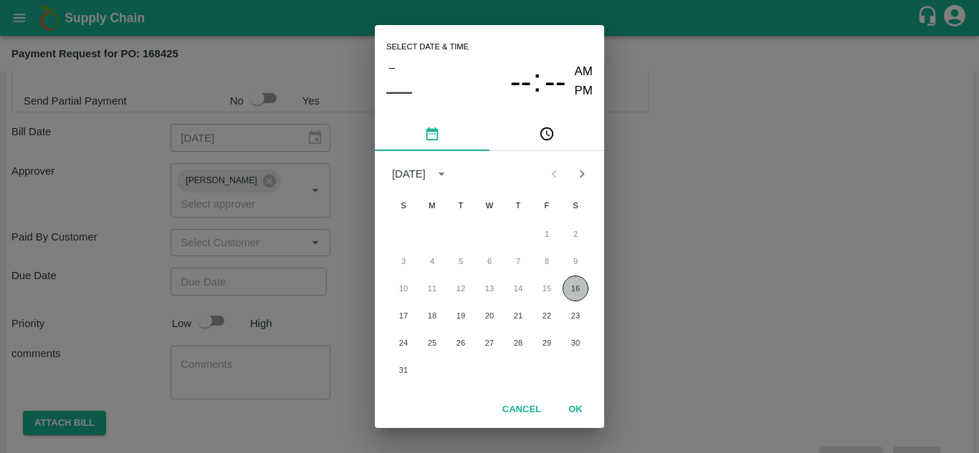
click at [579, 290] on button "16" at bounding box center [575, 289] width 26 height 26
type input "[DATE] 12:00 AM"
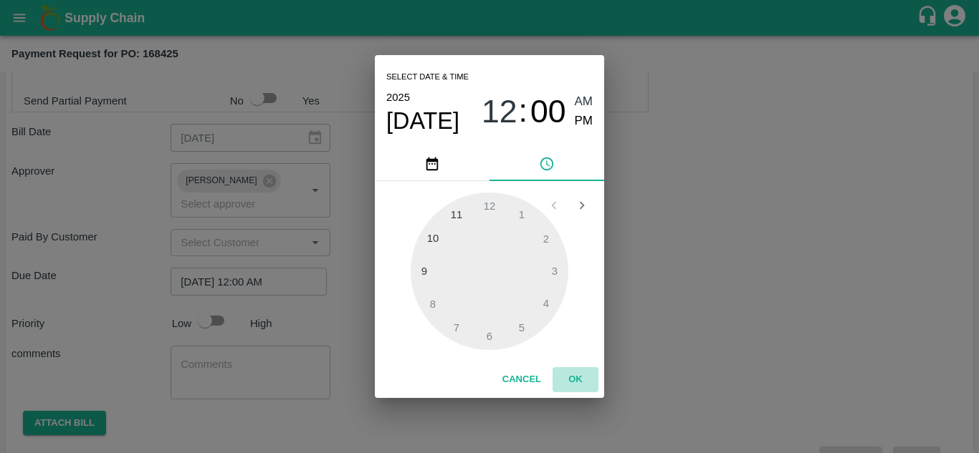
click at [572, 378] on button "OK" at bounding box center [575, 379] width 46 height 25
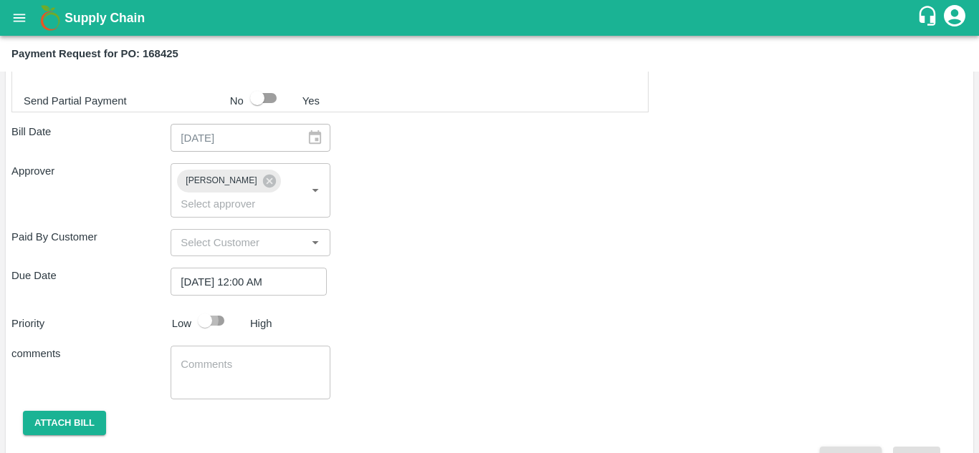
click at [208, 321] on input "checkbox" at bounding box center [205, 320] width 82 height 27
checkbox input "true"
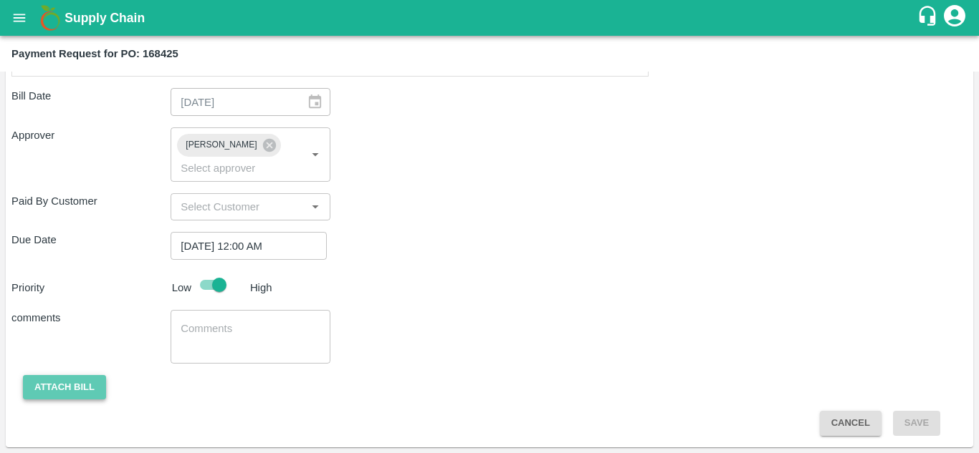
click at [72, 393] on button "Attach bill" at bounding box center [64, 387] width 83 height 25
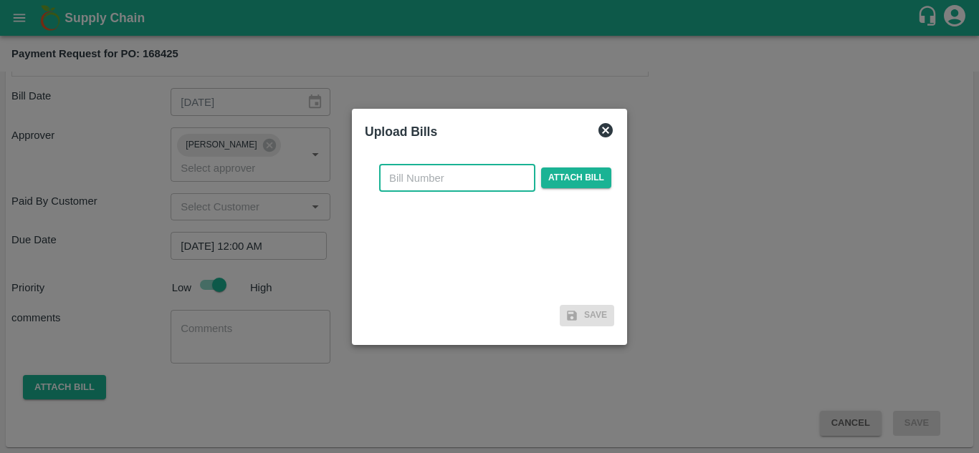
click at [395, 182] on input "text" at bounding box center [457, 178] width 156 height 27
type input "168425"
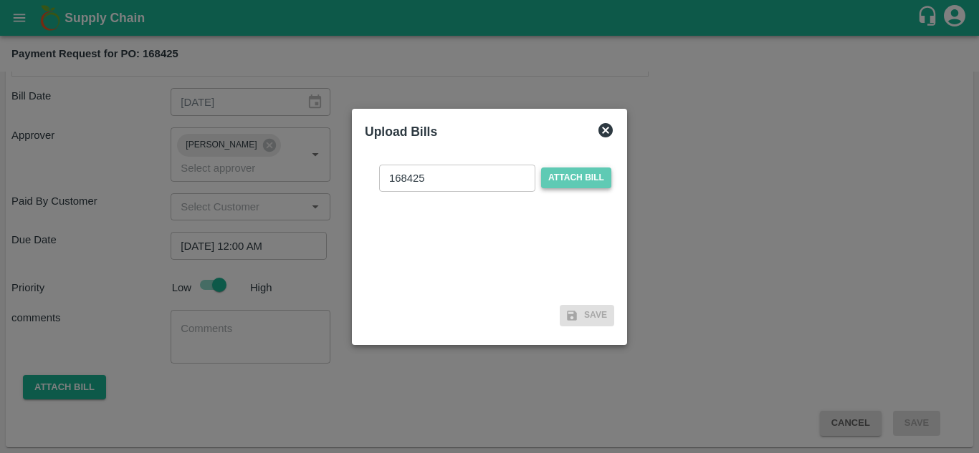
click at [572, 174] on span "Attach bill" at bounding box center [576, 178] width 70 height 21
click at [0, 0] on input "Attach bill" at bounding box center [0, 0] width 0 height 0
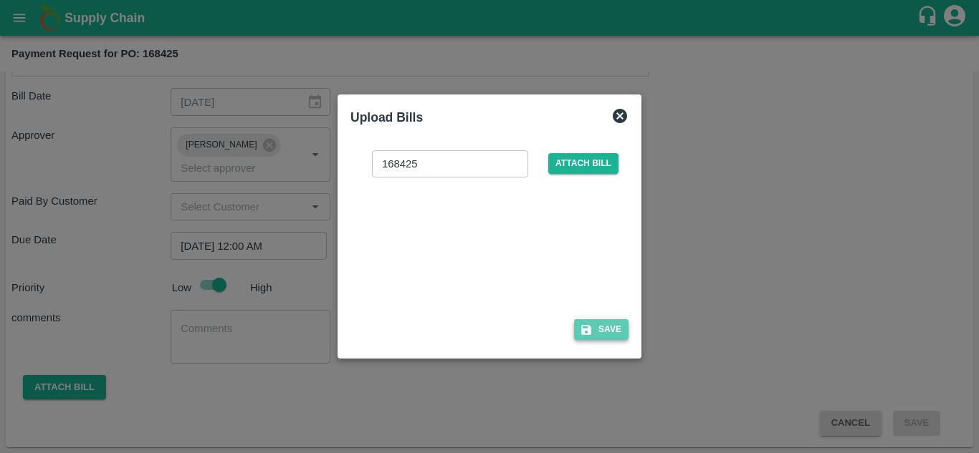
click at [597, 320] on button "Save" at bounding box center [601, 329] width 54 height 21
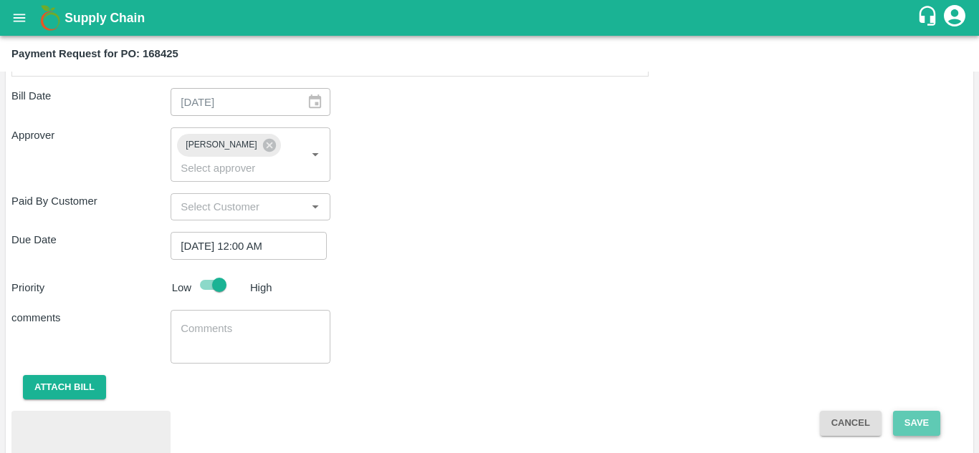
click at [926, 429] on button "Save" at bounding box center [916, 423] width 47 height 25
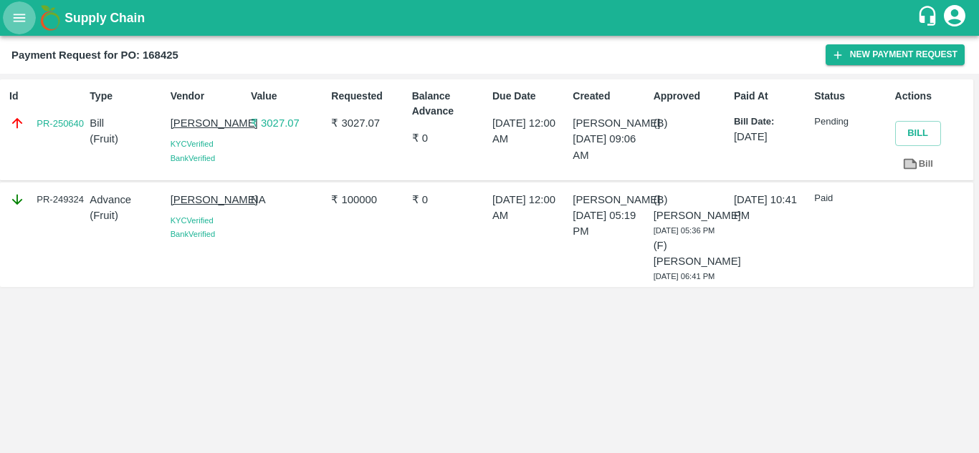
click at [16, 26] on icon "open drawer" at bounding box center [19, 18] width 16 height 16
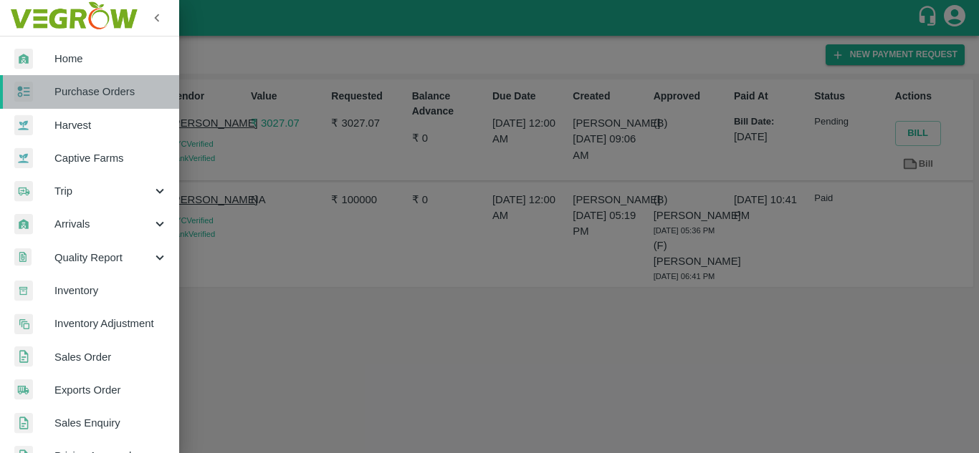
click at [102, 96] on span "Purchase Orders" at bounding box center [110, 92] width 113 height 16
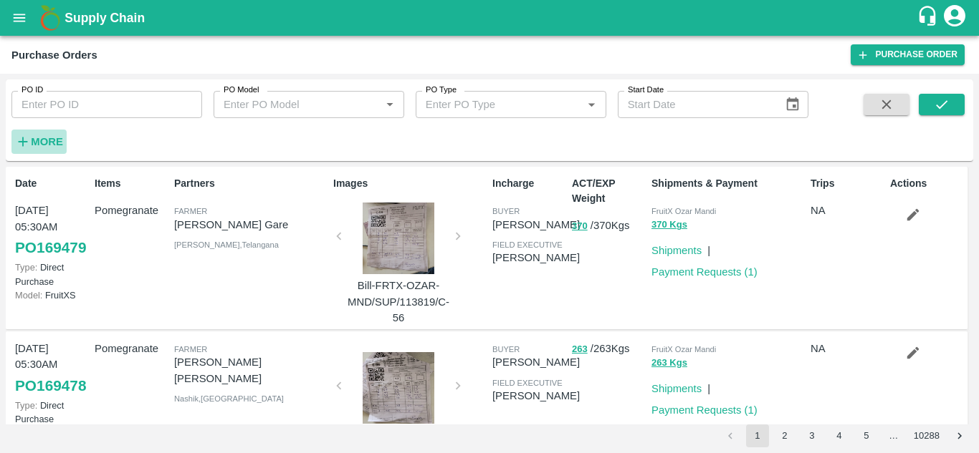
click at [54, 145] on strong "More" at bounding box center [47, 141] width 32 height 11
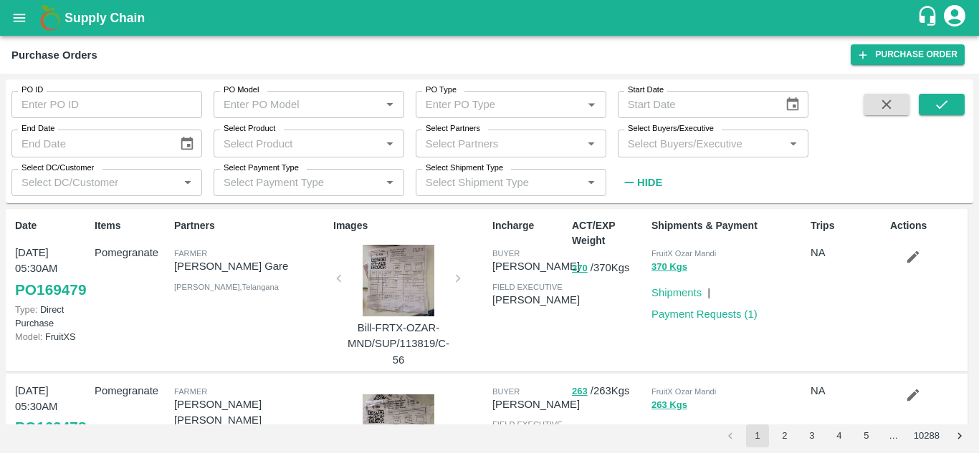
click at [689, 145] on input "Select Buyers/Executive" at bounding box center [701, 143] width 158 height 19
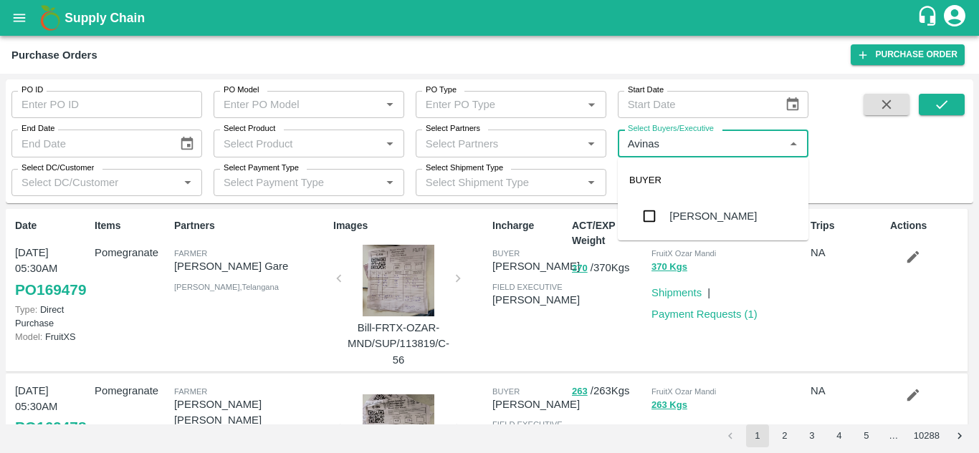
type input "Avinash"
click at [646, 221] on input "checkbox" at bounding box center [649, 216] width 29 height 29
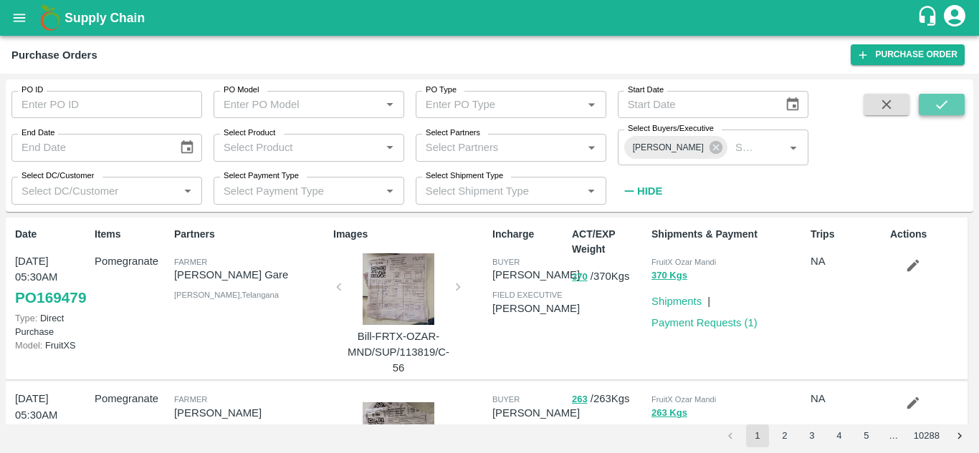
click at [942, 102] on icon "submit" at bounding box center [941, 105] width 16 height 16
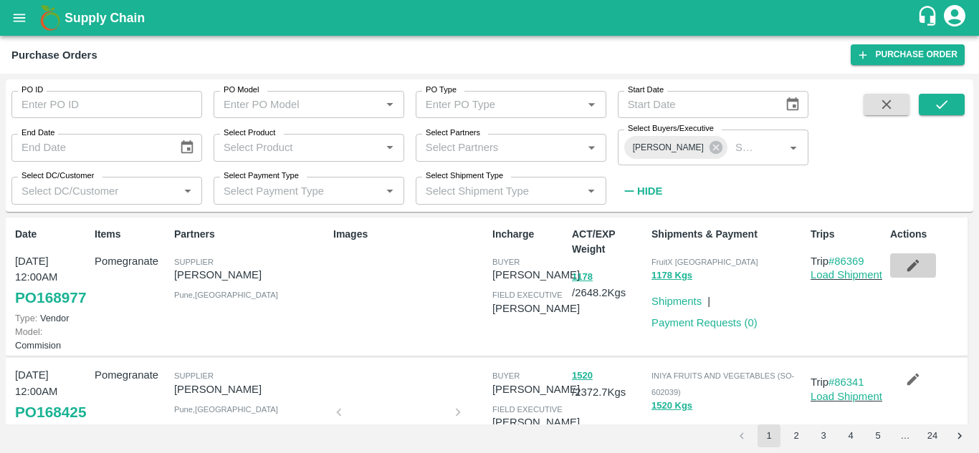
click at [898, 274] on button "button" at bounding box center [913, 266] width 46 height 24
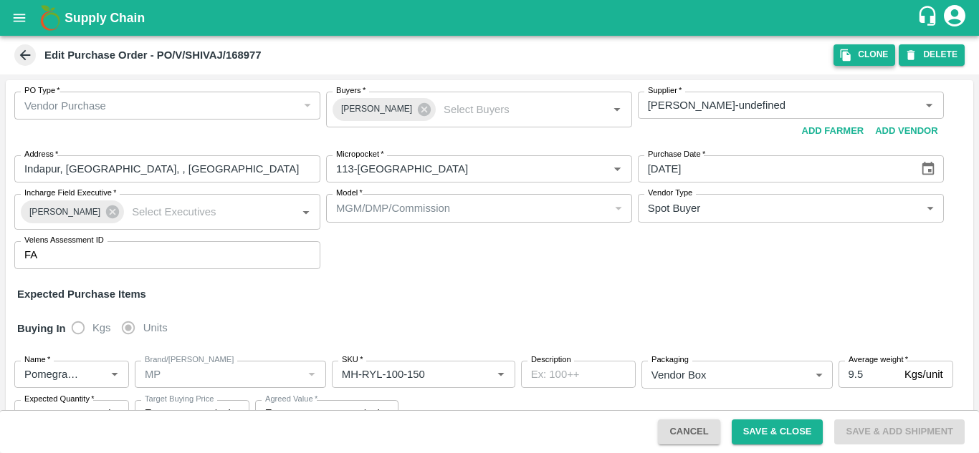
click at [865, 62] on button "Clone" at bounding box center [864, 54] width 62 height 21
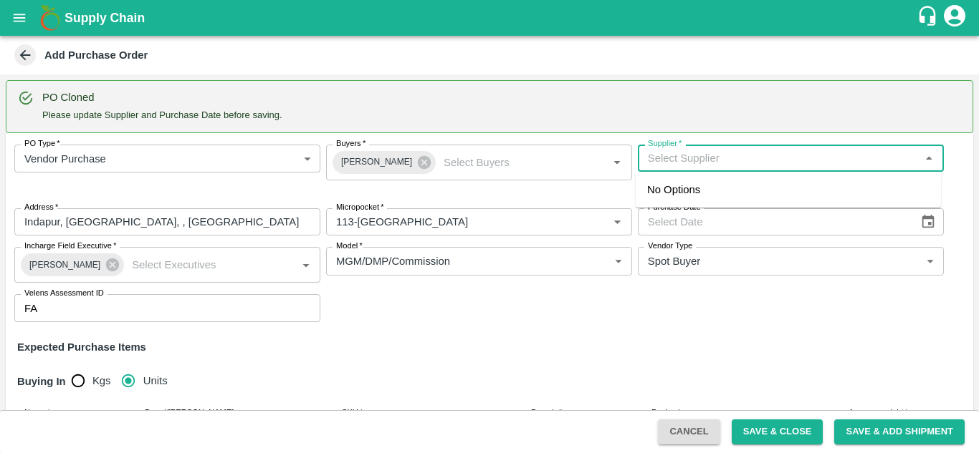
click at [672, 167] on input "Supplier   *" at bounding box center [779, 158] width 274 height 19
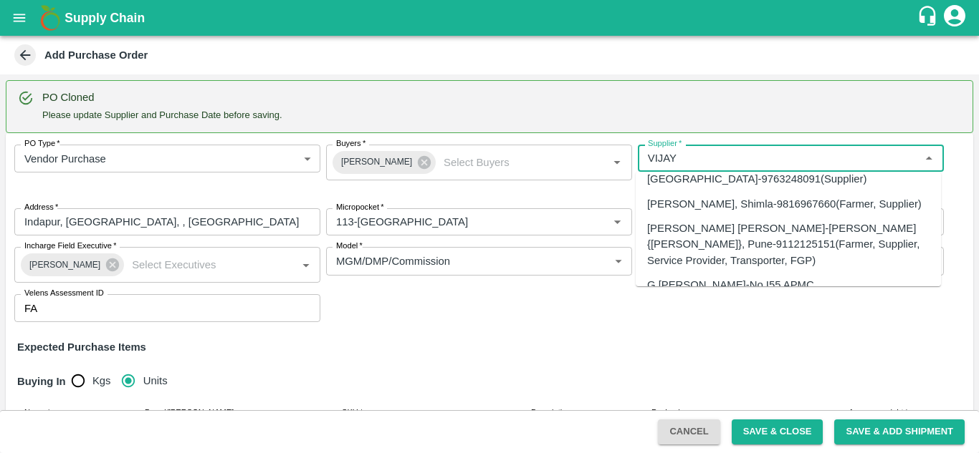
scroll to position [292, 0]
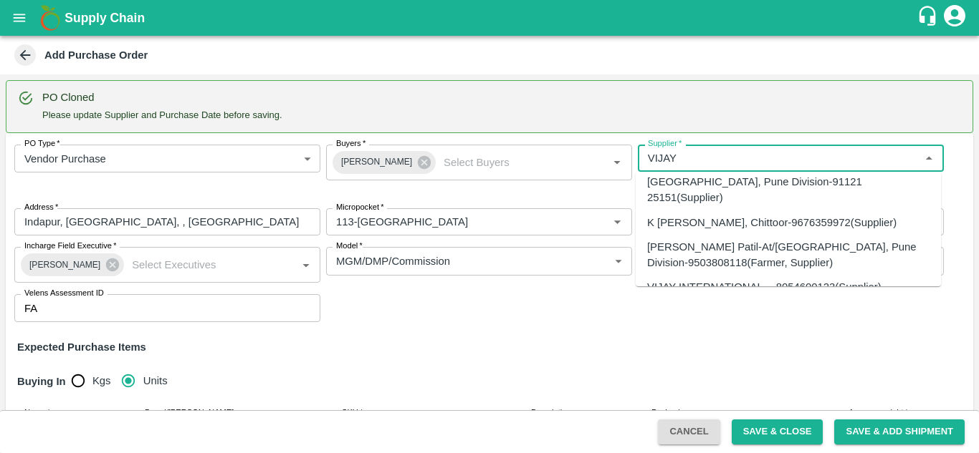
type input "VIJAY"
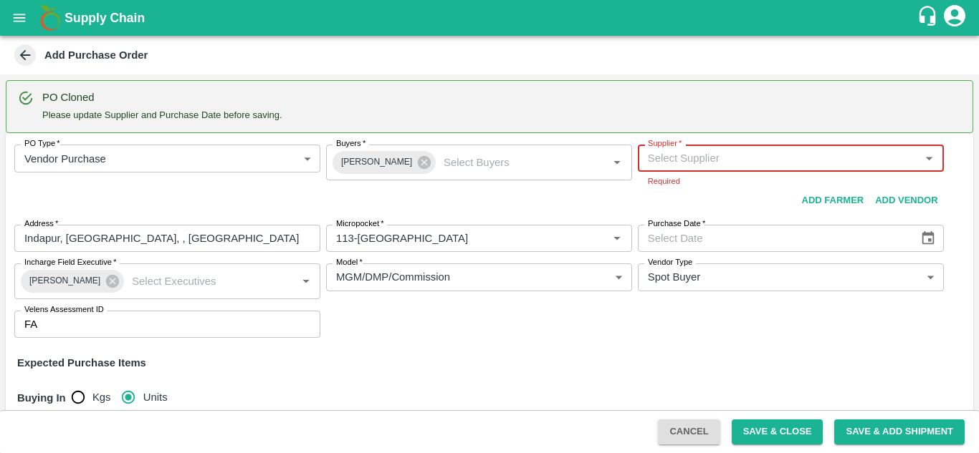
type input "V"
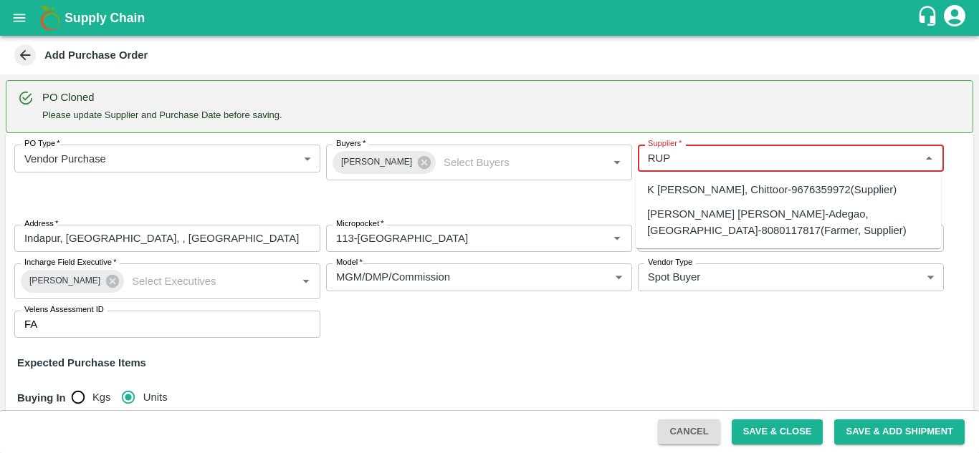
click at [689, 226] on div "[PERSON_NAME] [PERSON_NAME]-Adegao, [GEOGRAPHIC_DATA]-8080117817(Farmer, Suppli…" at bounding box center [788, 222] width 282 height 32
type input "[PERSON_NAME] [PERSON_NAME]-Adegao, [GEOGRAPHIC_DATA]-8080117817(Farmer, Suppli…"
type input "Adegao, [GEOGRAPHIC_DATA], , [GEOGRAPHIC_DATA]"
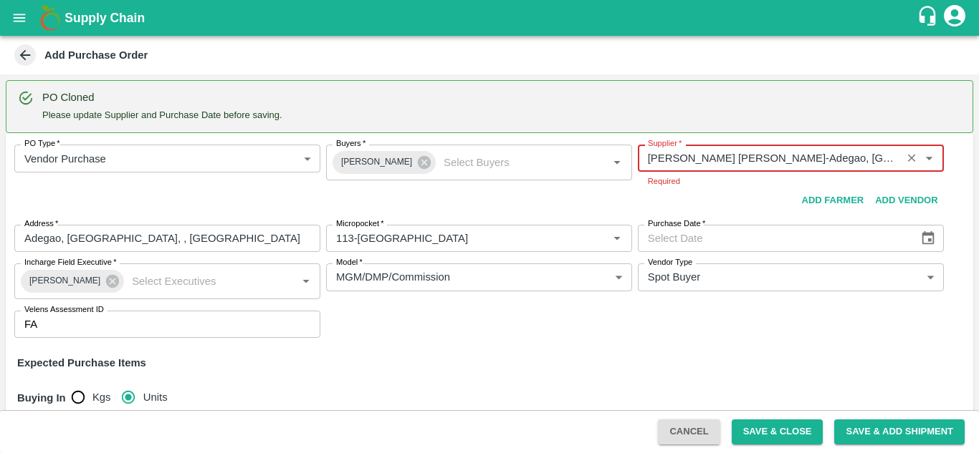
type input "[PERSON_NAME] [PERSON_NAME]-Adegao, [GEOGRAPHIC_DATA]-8080117817(Farmer, Suppli…"
click at [925, 246] on div "PO Type   * Vendor Purchase 2 PO Type Buyers   * [PERSON_NAME] Buyers   * Suppl…" at bounding box center [489, 241] width 967 height 216
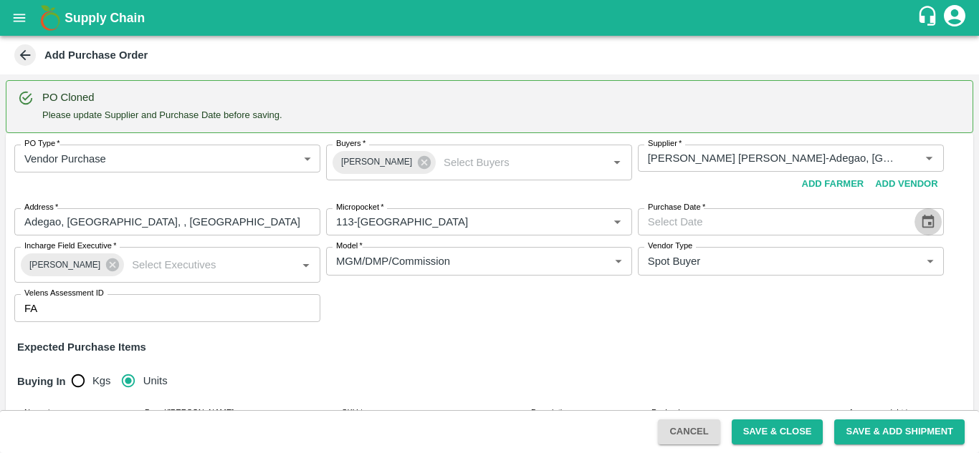
click at [924, 219] on icon "Choose date" at bounding box center [928, 222] width 12 height 14
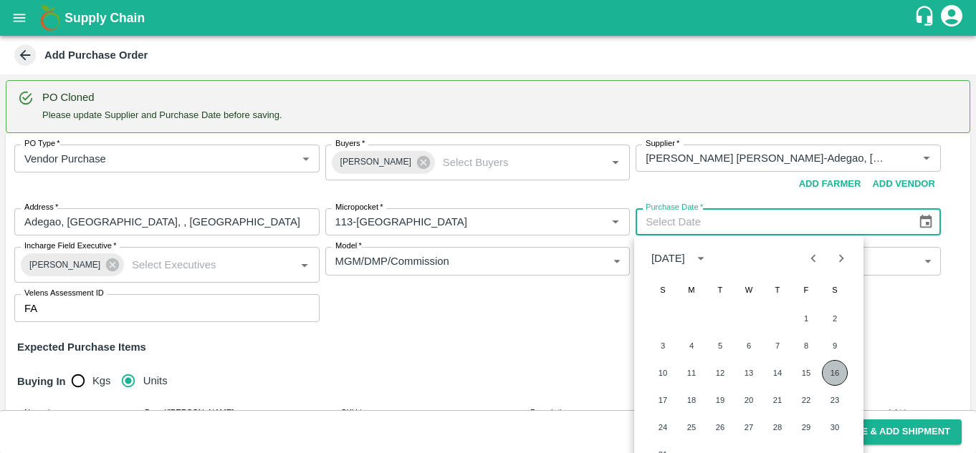
click at [837, 368] on button "16" at bounding box center [835, 373] width 26 height 26
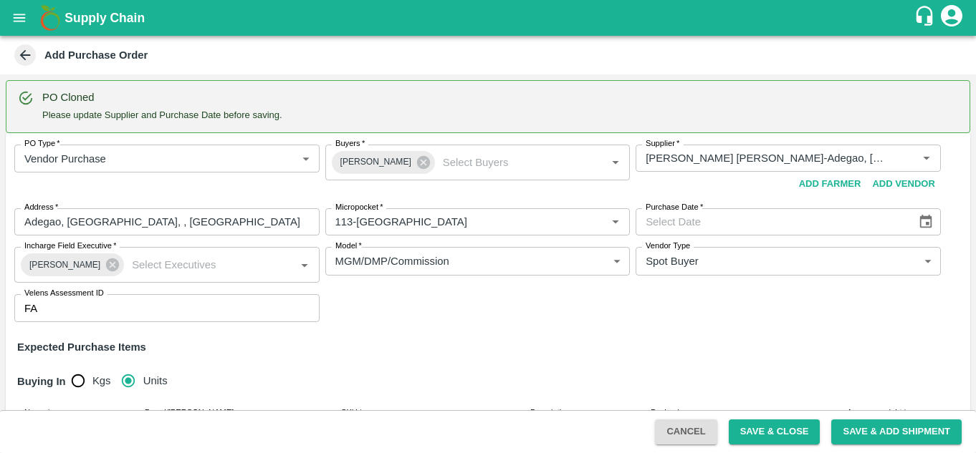
type input "[DATE]"
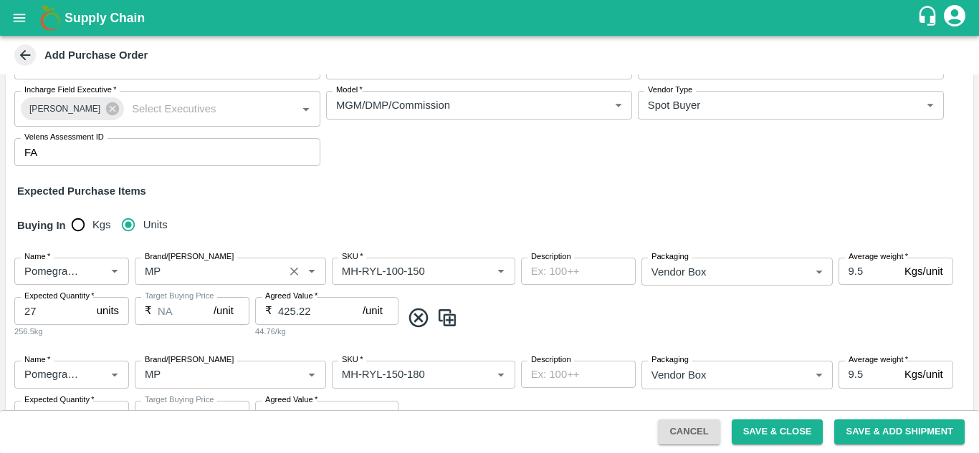
scroll to position [157, 0]
click at [199, 280] on input "Brand/[PERSON_NAME]" at bounding box center [209, 270] width 140 height 19
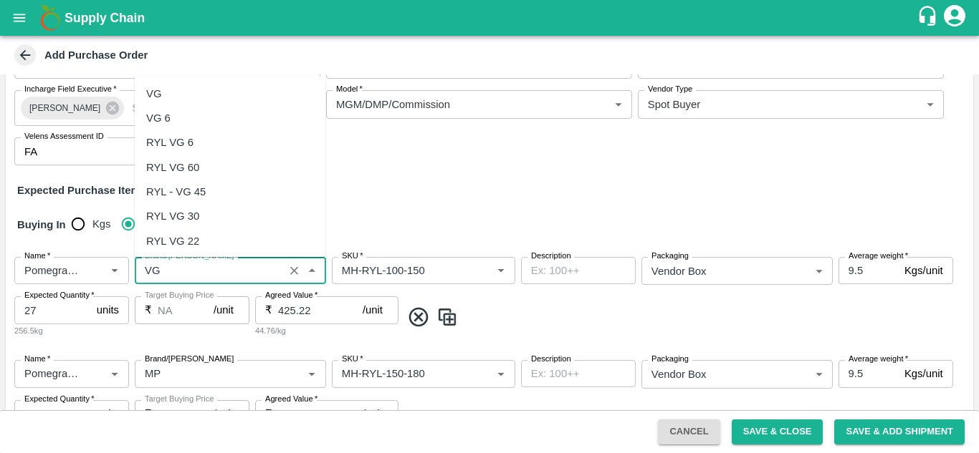
scroll to position [0, 0]
click at [188, 100] on div "VG" at bounding box center [230, 94] width 191 height 24
drag, startPoint x: 143, startPoint y: 267, endPoint x: 165, endPoint y: 271, distance: 23.2
click at [165, 271] on input "Brand/[PERSON_NAME]" at bounding box center [209, 270] width 140 height 19
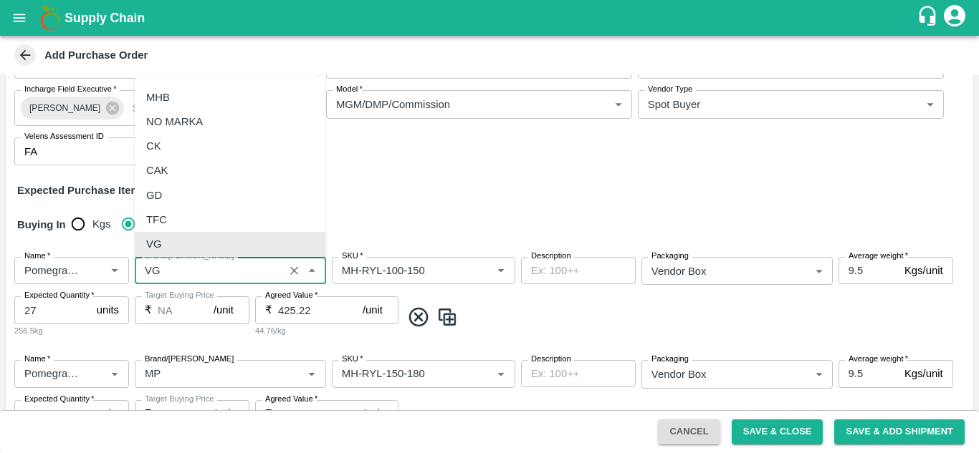
type input "VG"
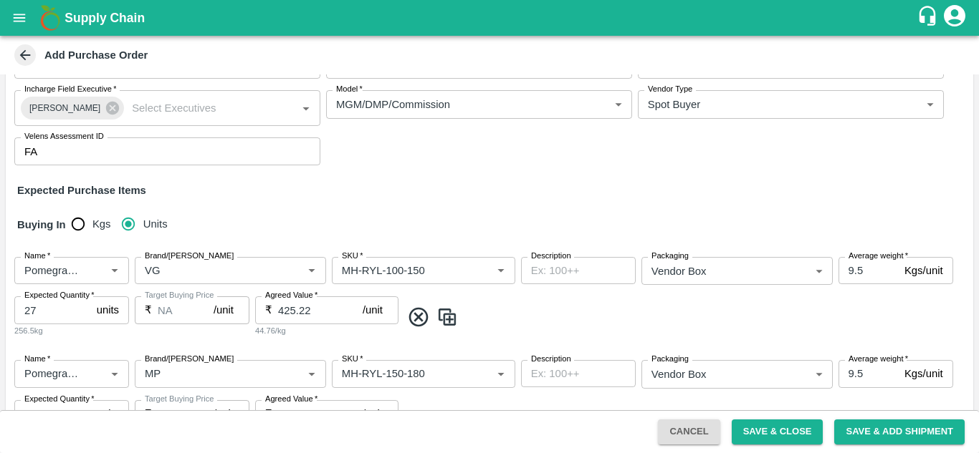
scroll to position [281, 0]
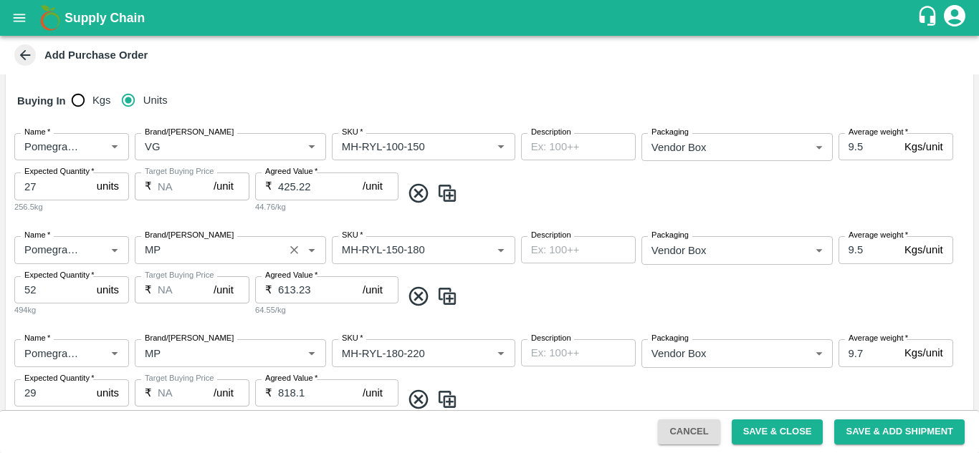
click at [170, 259] on input "Brand/[PERSON_NAME]" at bounding box center [209, 250] width 140 height 19
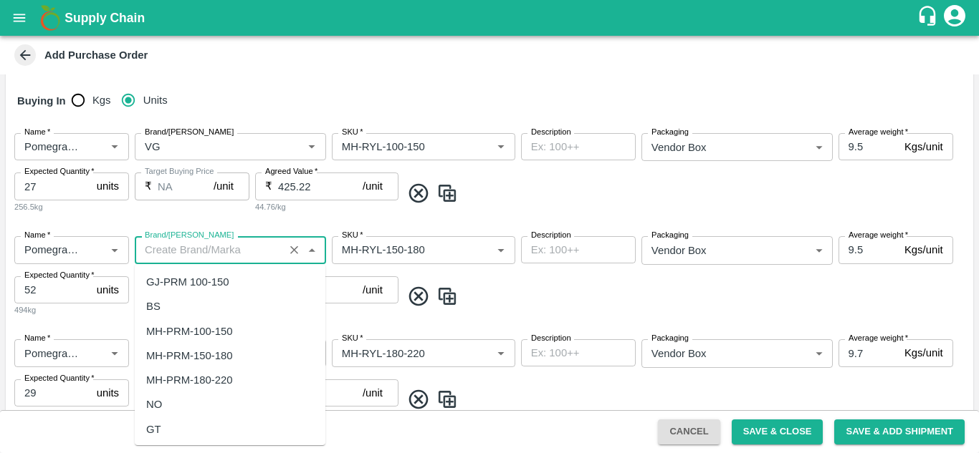
scroll to position [0, 0]
paste input "VG"
click at [166, 281] on div "VG" at bounding box center [230, 282] width 191 height 24
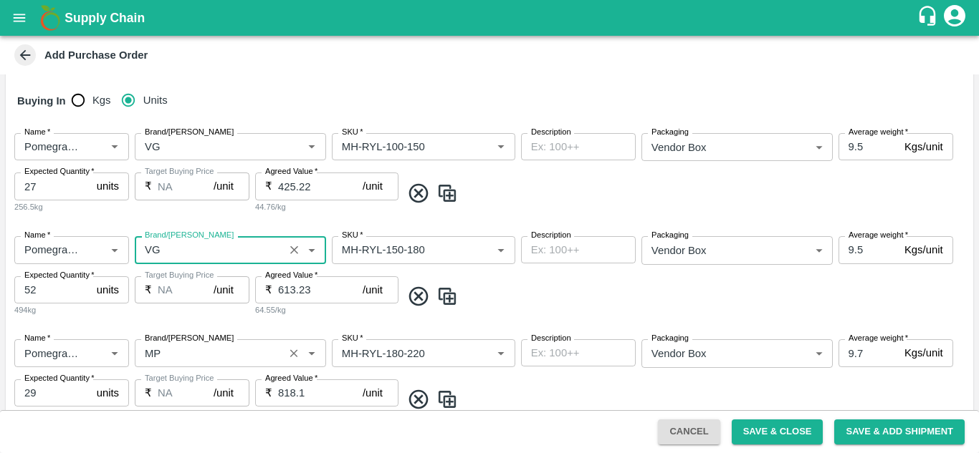
type input "VG"
click at [184, 360] on input "Brand/[PERSON_NAME]" at bounding box center [209, 353] width 140 height 19
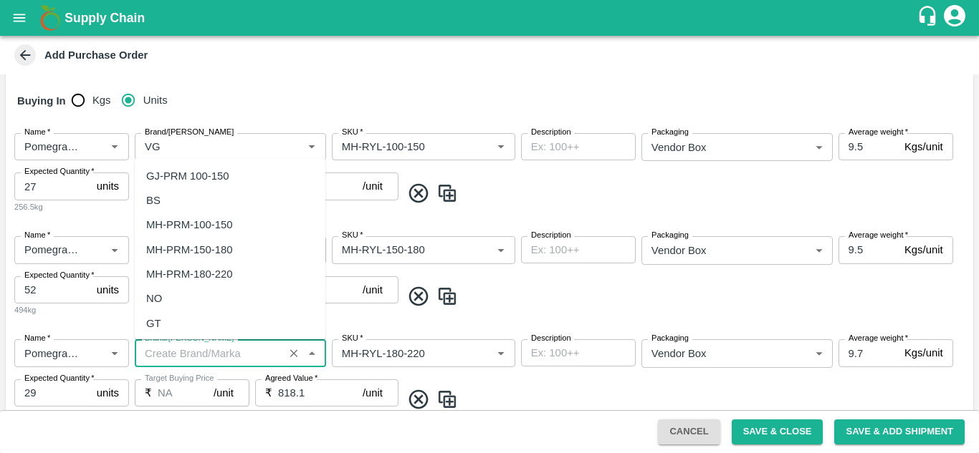
paste input "VG"
click at [174, 176] on div "VG" at bounding box center [230, 176] width 191 height 24
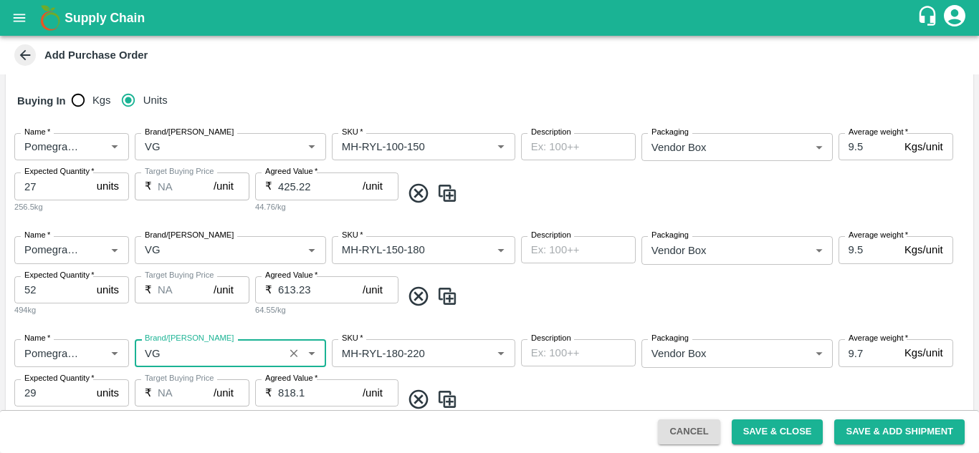
type input "VG"
click at [215, 322] on div "Name   * Name   * Brand/[PERSON_NAME]/[PERSON_NAME]   * SKU   * Description x D…" at bounding box center [489, 276] width 967 height 103
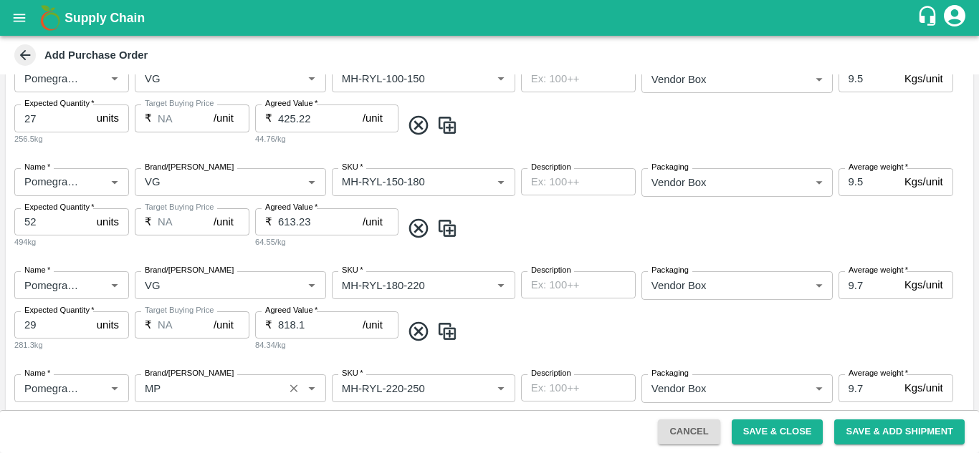
scroll to position [484, 0]
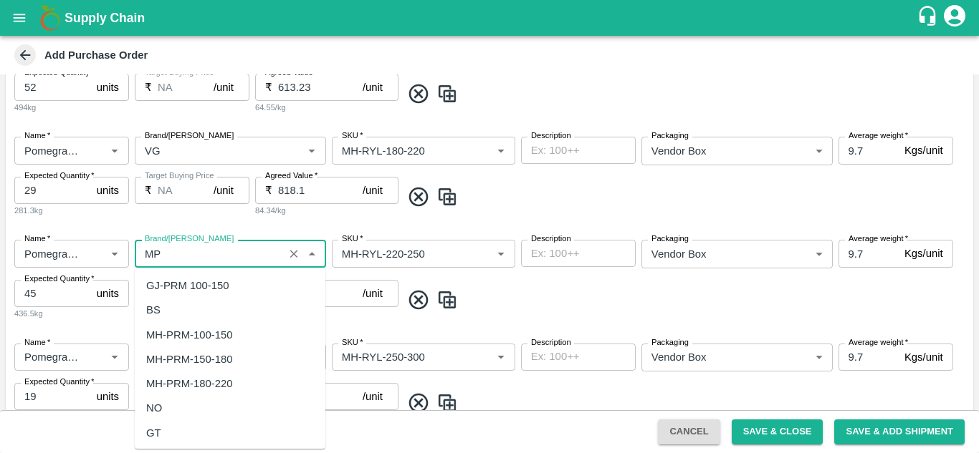
click at [190, 254] on input "Brand/[PERSON_NAME]" at bounding box center [209, 253] width 140 height 19
paste input "VG"
click at [164, 287] on div "VG" at bounding box center [230, 286] width 191 height 24
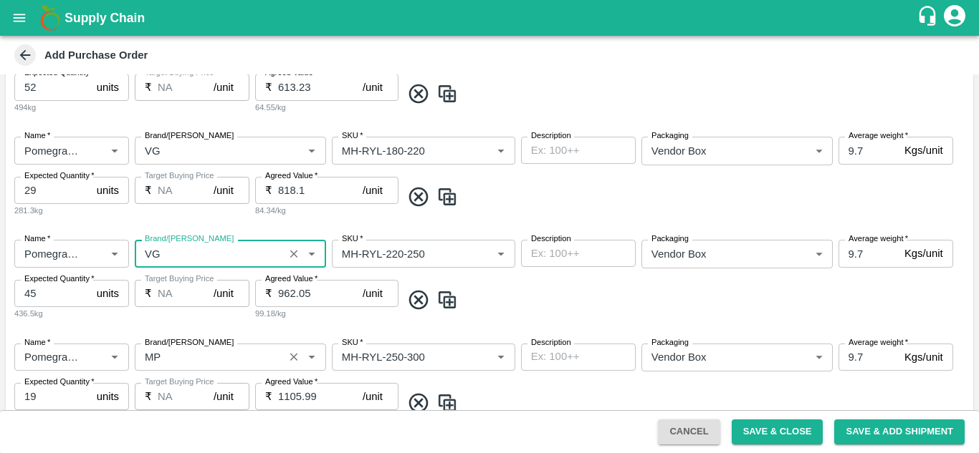
type input "VG"
click at [167, 356] on input "Brand/[PERSON_NAME]" at bounding box center [209, 357] width 140 height 19
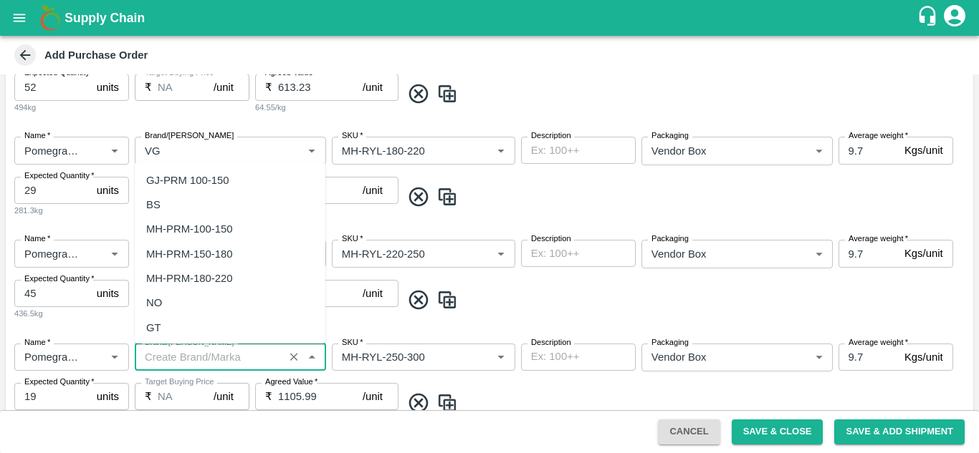
paste input "VG"
click at [158, 188] on div "VG" at bounding box center [153, 181] width 15 height 16
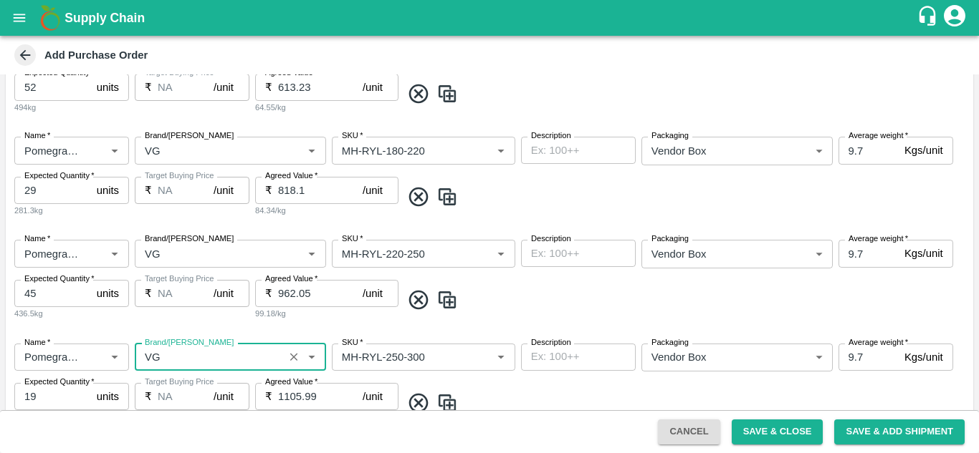
type input "VG"
click at [173, 315] on div "Target Buying Price ₹ NA /unit Target Buying Price" at bounding box center [192, 300] width 115 height 41
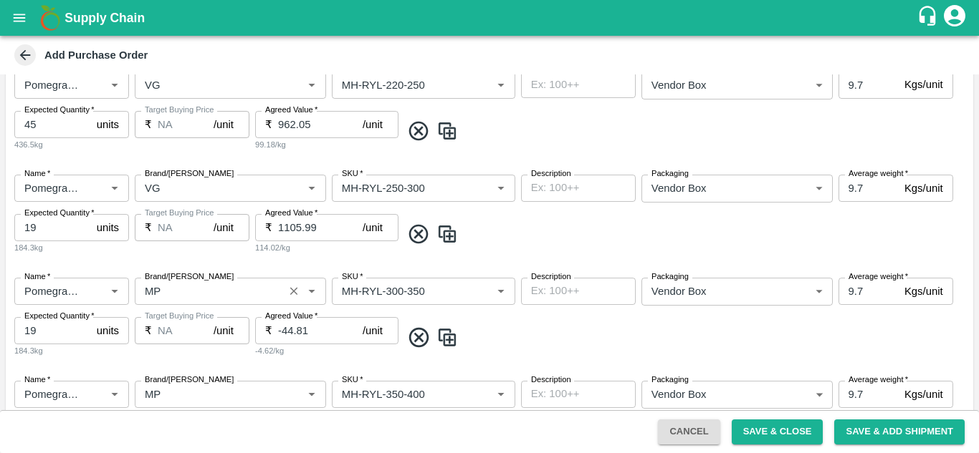
click at [170, 286] on input "Brand/[PERSON_NAME]" at bounding box center [209, 291] width 140 height 19
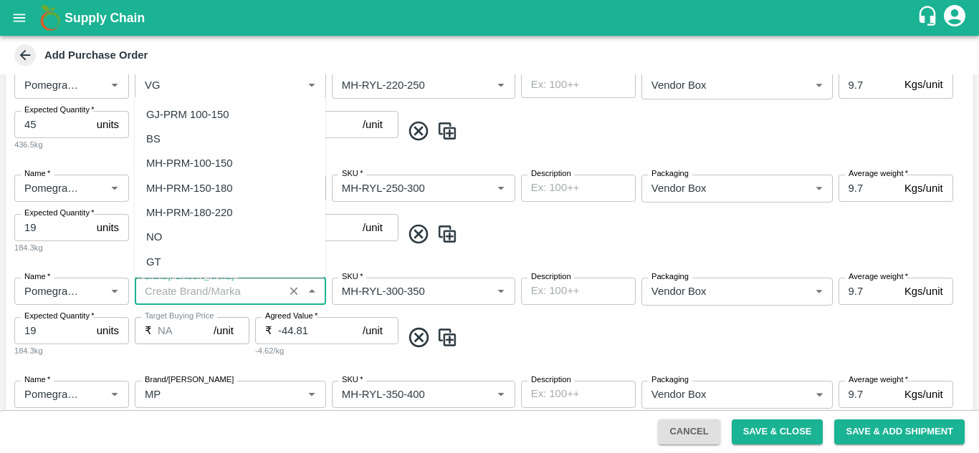
scroll to position [0, 0]
paste input "VG"
click at [163, 117] on div "VG" at bounding box center [230, 114] width 191 height 24
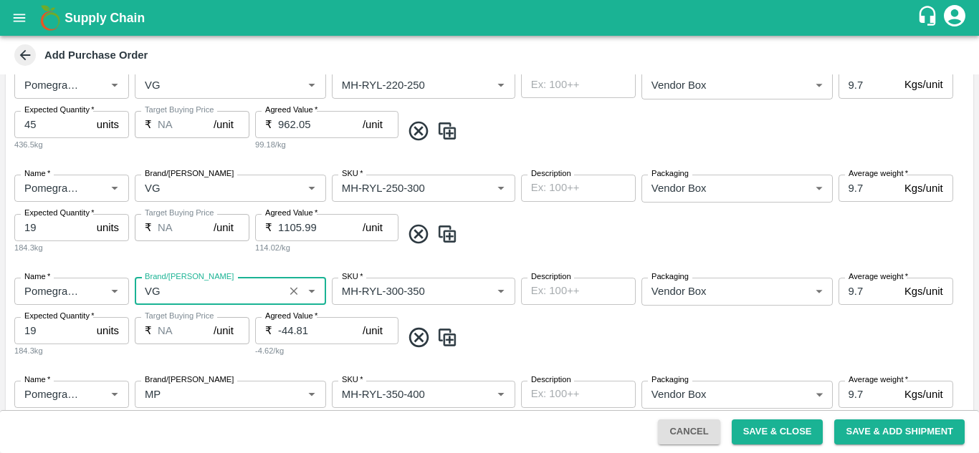
type input "VG"
click at [192, 269] on div "Name   * Name   * Brand/[PERSON_NAME]/[PERSON_NAME]   * SKU   * Description x D…" at bounding box center [489, 317] width 967 height 103
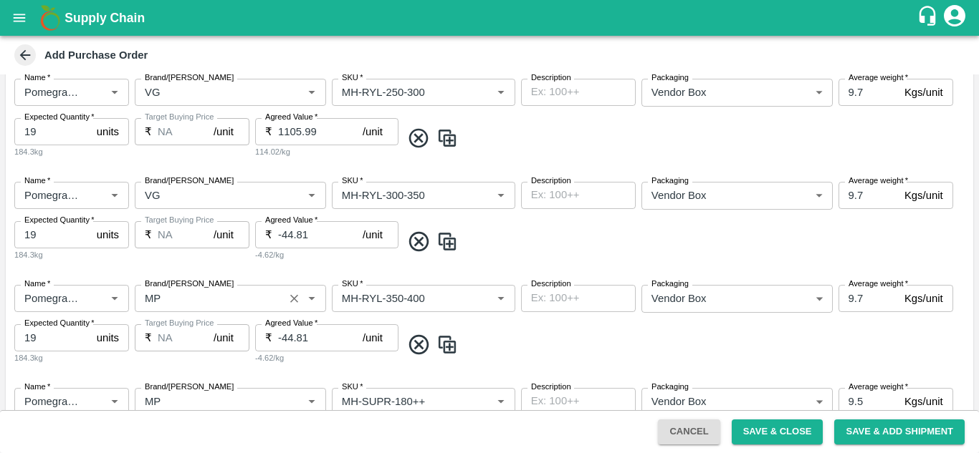
click at [163, 301] on input "Brand/[PERSON_NAME]" at bounding box center [209, 298] width 140 height 19
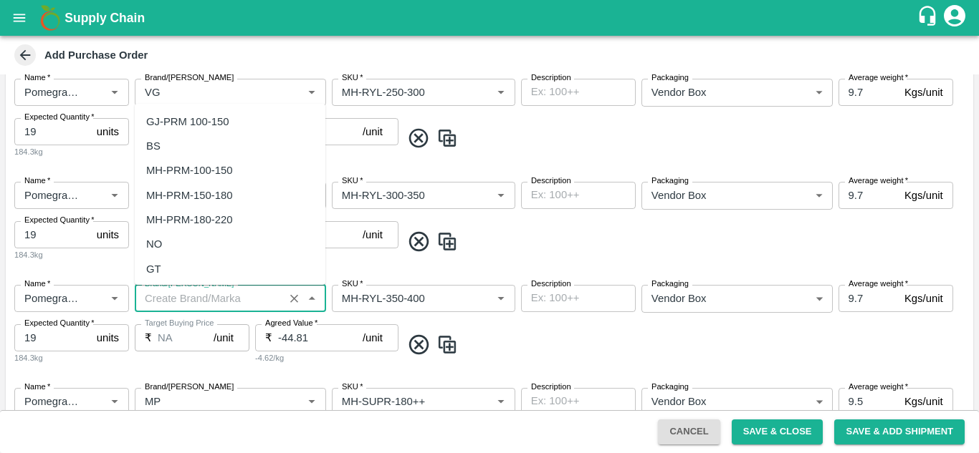
scroll to position [0, 0]
paste input "VG"
click at [158, 120] on div "VG" at bounding box center [153, 122] width 15 height 16
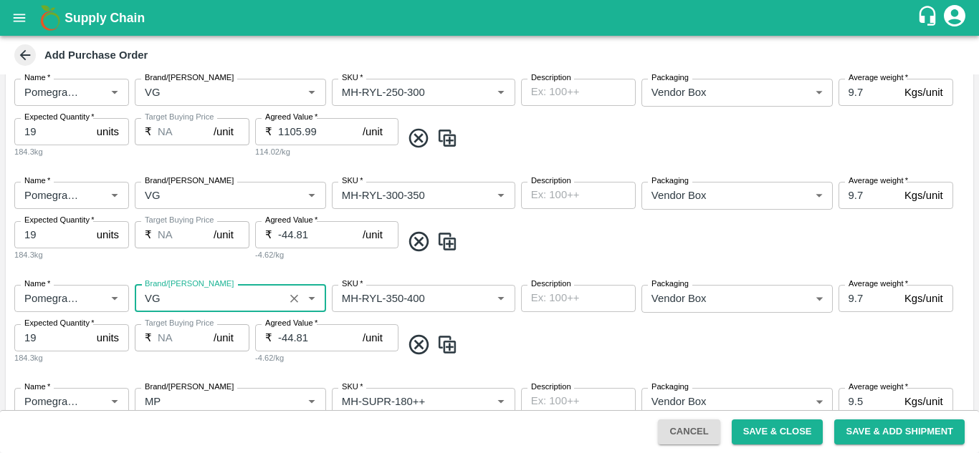
type input "VG"
click at [201, 255] on div "Target Buying Price ₹ NA /unit Target Buying Price" at bounding box center [192, 241] width 115 height 41
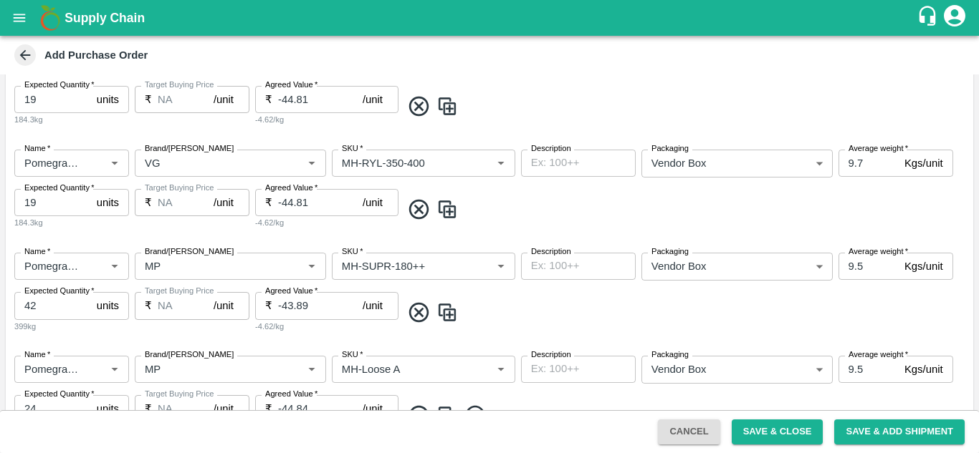
click at [420, 316] on icon at bounding box center [419, 313] width 24 height 24
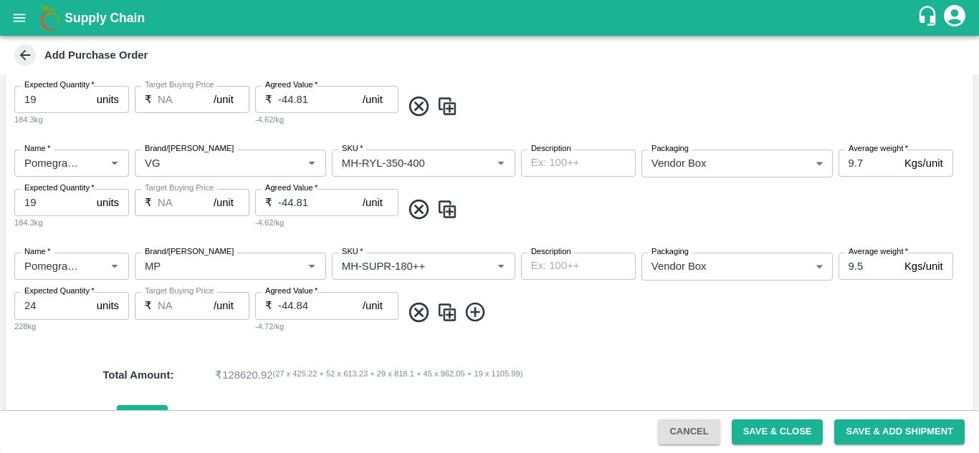
type input "24"
type input "-44.84"
type input "MH-Loose A"
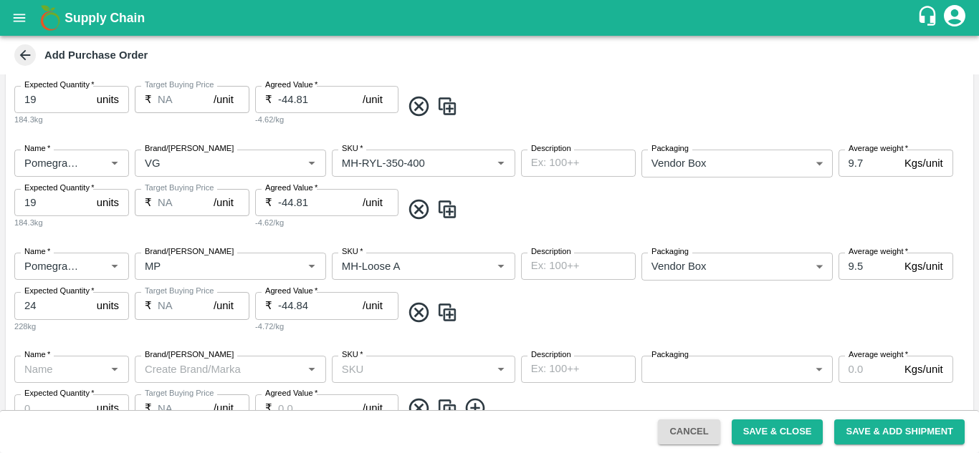
click at [423, 309] on icon at bounding box center [418, 312] width 19 height 19
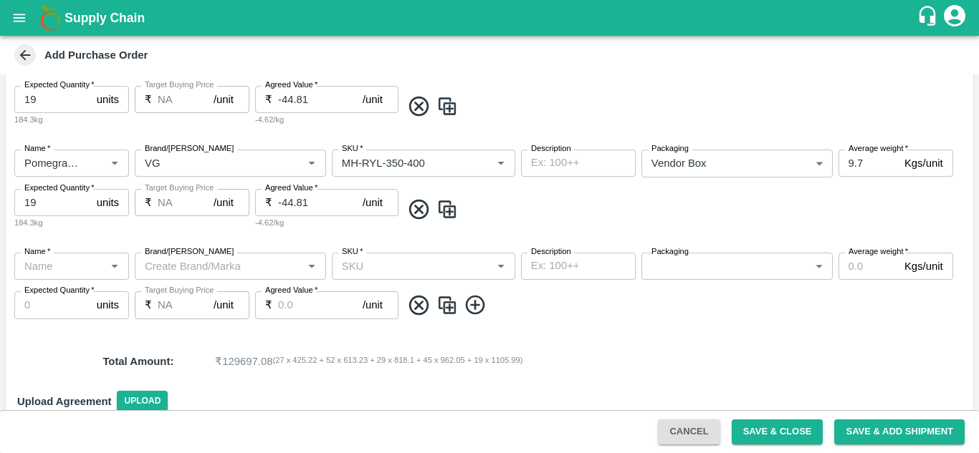
click at [418, 310] on icon at bounding box center [419, 306] width 24 height 24
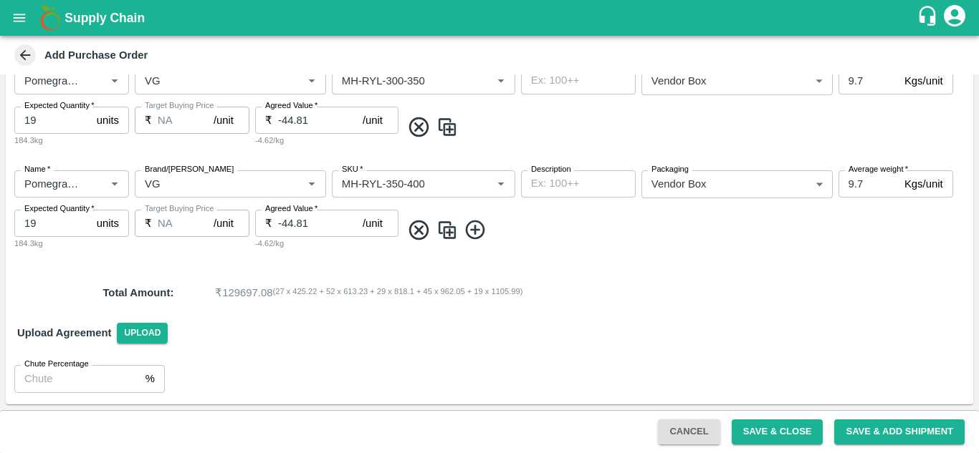
scroll to position [863, 0]
click at [294, 223] on input "-44.81" at bounding box center [320, 223] width 85 height 27
type input "1200"
click at [284, 284] on div "Total Amount : ₹ 153348.47 ( 27 x 425.22 + 52 x 613.23 + 29 x 818.1 + 45 x 962.…" at bounding box center [489, 293] width 967 height 39
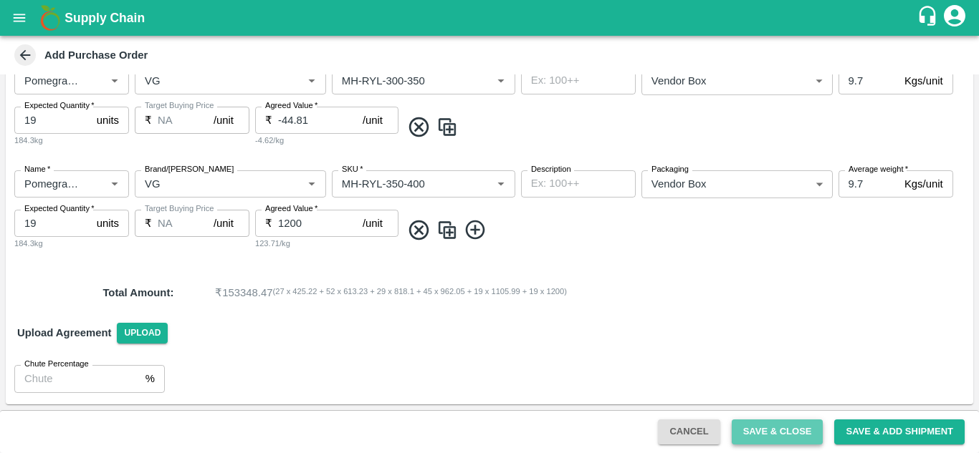
click at [768, 431] on button "Save & Close" at bounding box center [777, 432] width 92 height 25
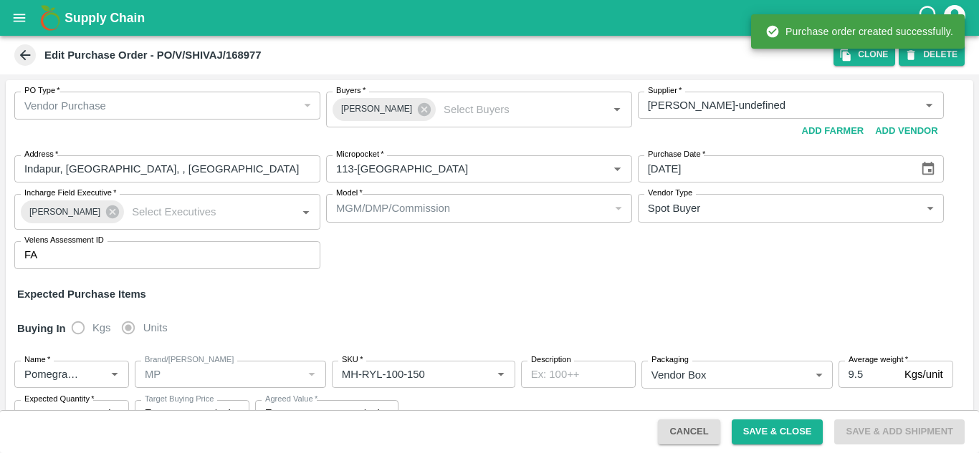
type input "[PERSON_NAME]-undefined"
type input "113-[GEOGRAPHIC_DATA]"
type input "Pomegranate"
type input "MP"
type input "MH-RYL-100-150"
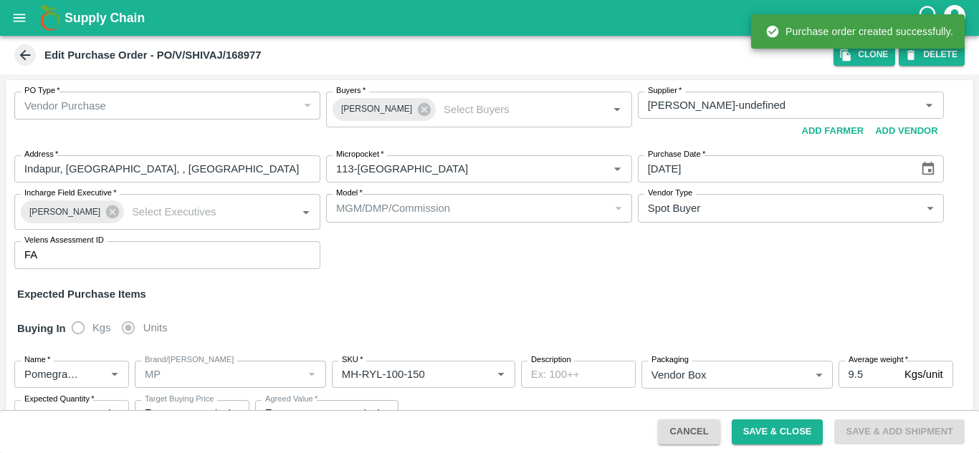
type input "NA"
type input "Pomegranate"
type input "MP"
type input "MH-RYL-150-180"
type input "NA"
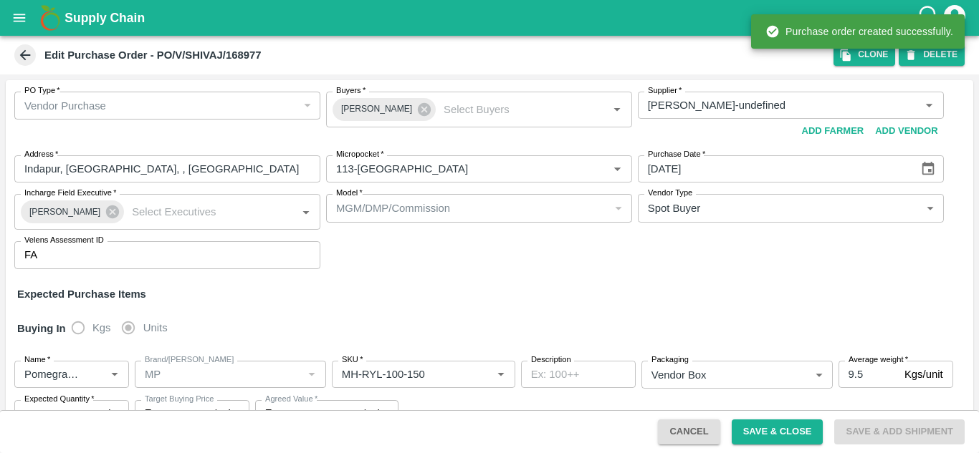
type input "Pomegranate"
type input "MP"
type input "MH-RYL-180-220"
type input "NA"
type input "Pomegranate"
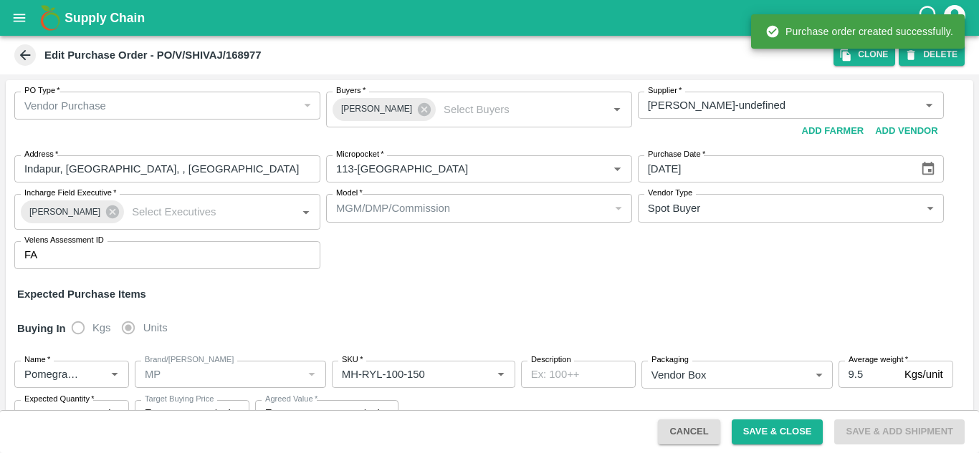
type input "MP"
type input "MH-RYL-220-250"
type input "NA"
type input "Pomegranate"
type input "MP"
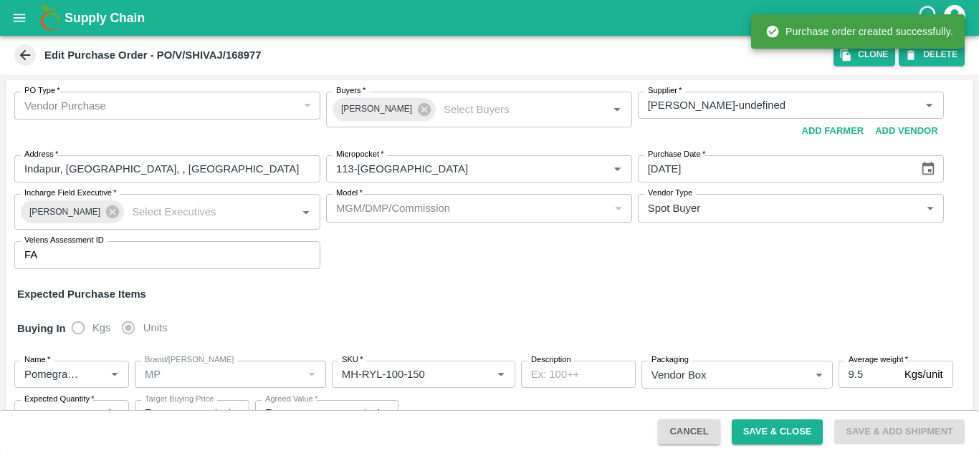
type input "MH-RYL-250-300"
type input "NA"
type input "Pomegranate"
type input "MP"
type input "MH-RYL-300-350"
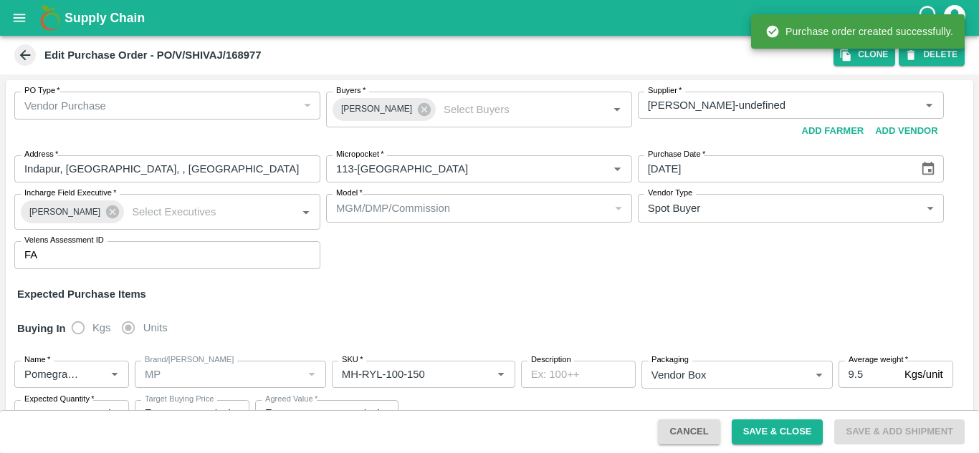
type input "NA"
type input "Pomegranate"
type input "MP"
type input "MH-RYL-350-400"
type input "NA"
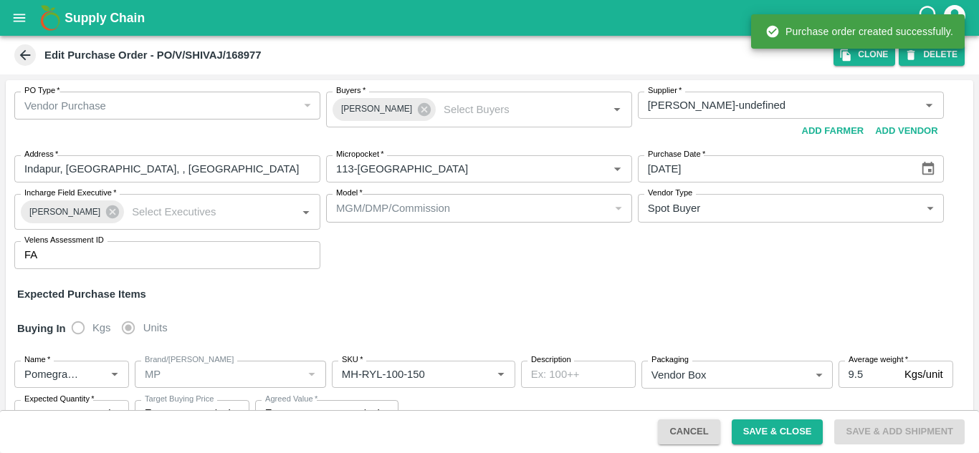
type input "Pomegranate"
type input "MP"
type input "MH-SUPR-180++"
type input "NA"
type input "Pomegranate"
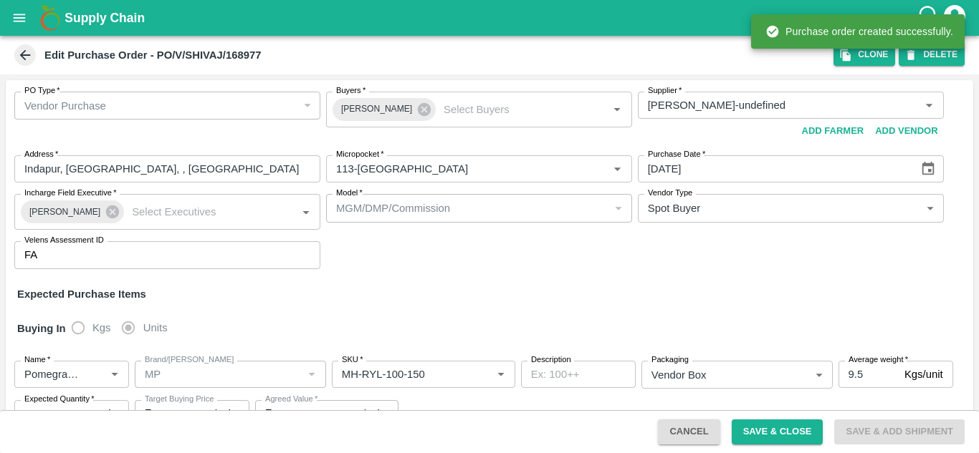
type input "MP"
type input "MH-Loose A"
type input "NA"
click at [24, 27] on button "open drawer" at bounding box center [19, 17] width 33 height 33
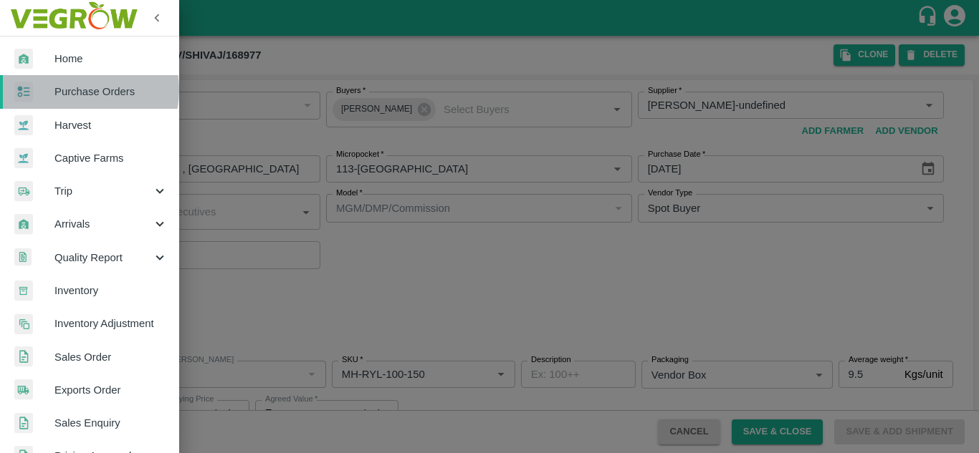
click at [74, 90] on span "Purchase Orders" at bounding box center [110, 92] width 113 height 16
